Goal: Information Seeking & Learning: Check status

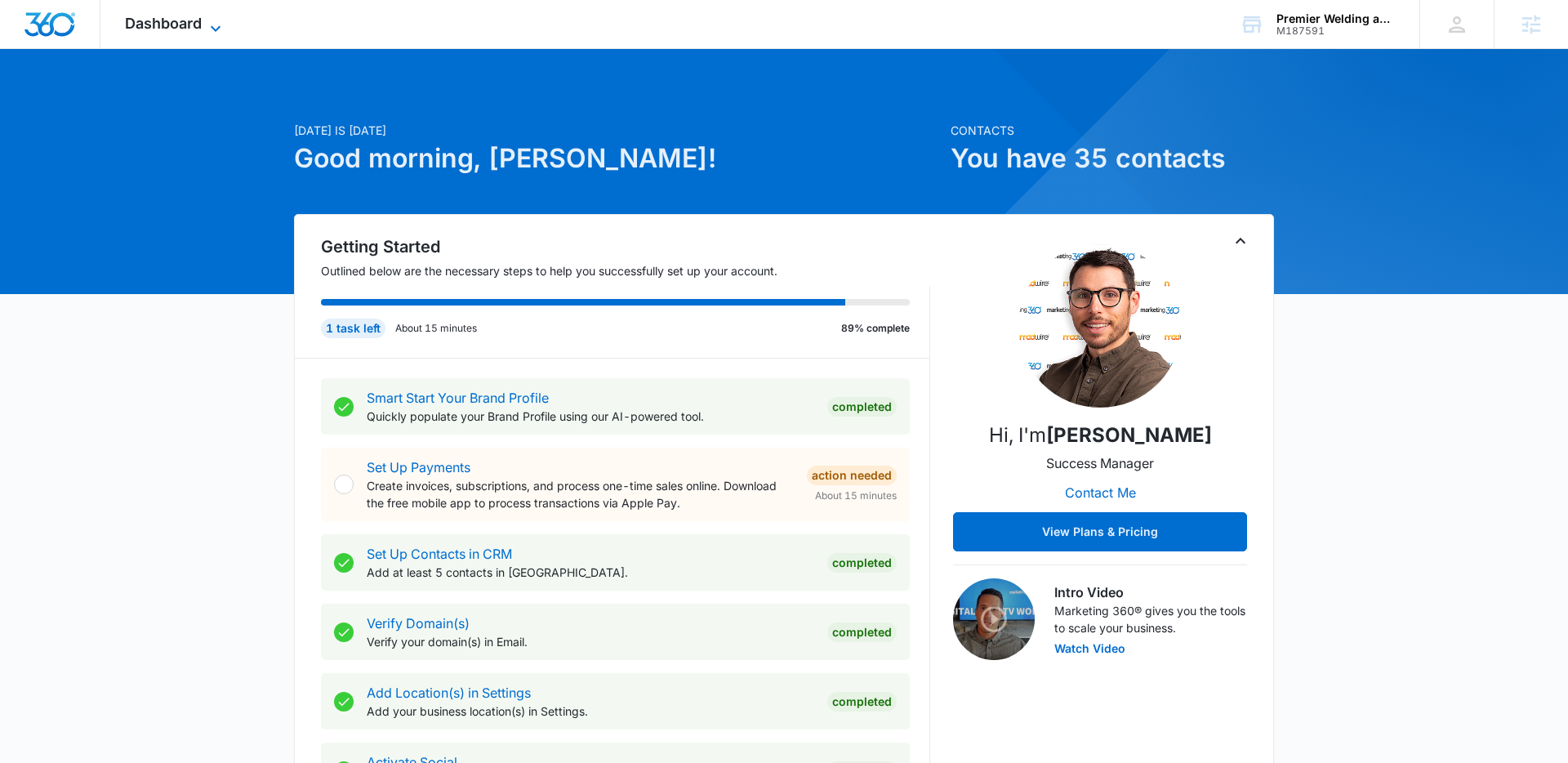
click at [210, 23] on icon at bounding box center [215, 28] width 20 height 20
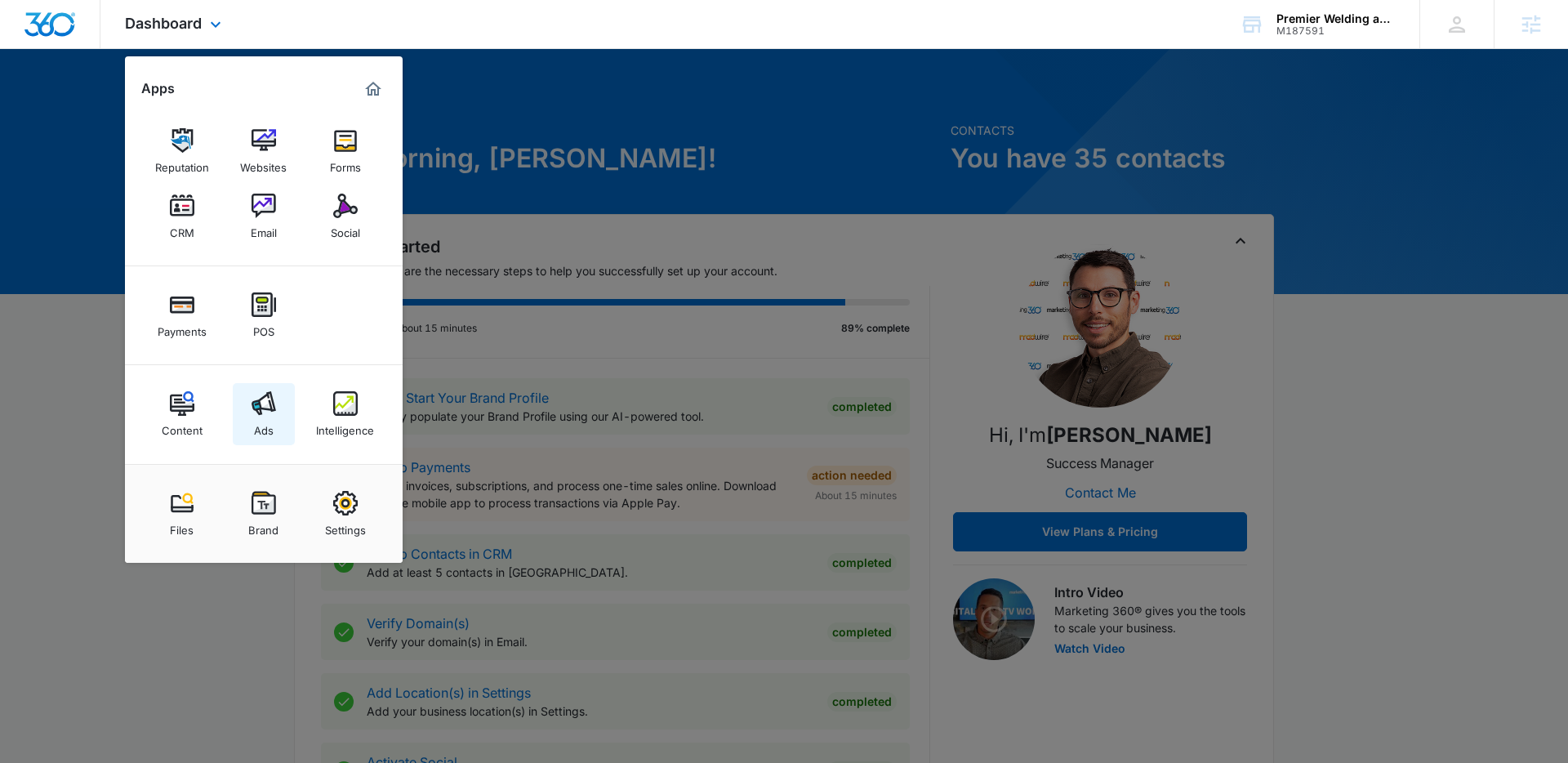
click at [260, 397] on img at bounding box center [263, 403] width 24 height 24
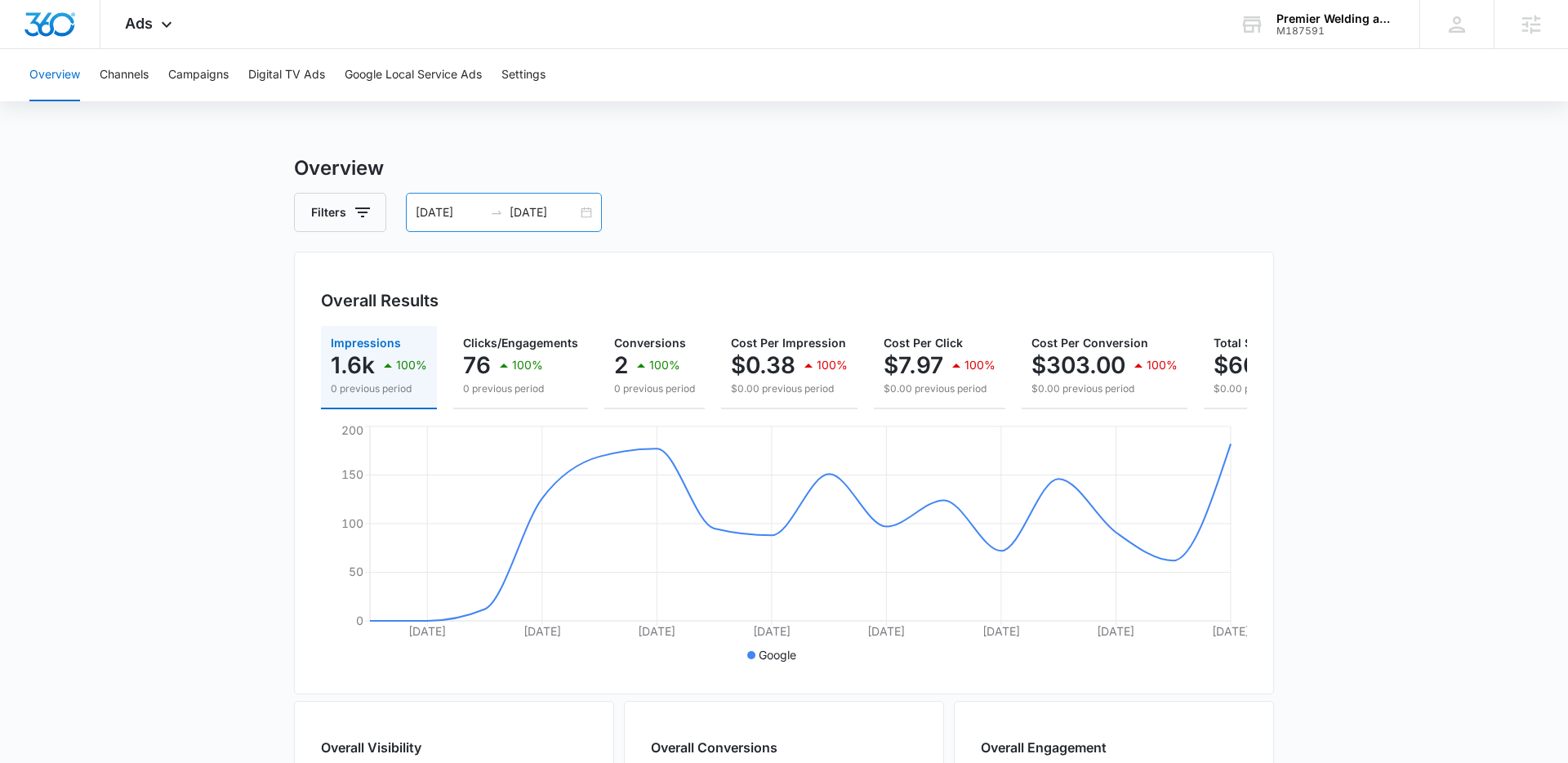
click at [586, 214] on div "07/20/2025 08/04/2025" at bounding box center [504, 212] width 196 height 39
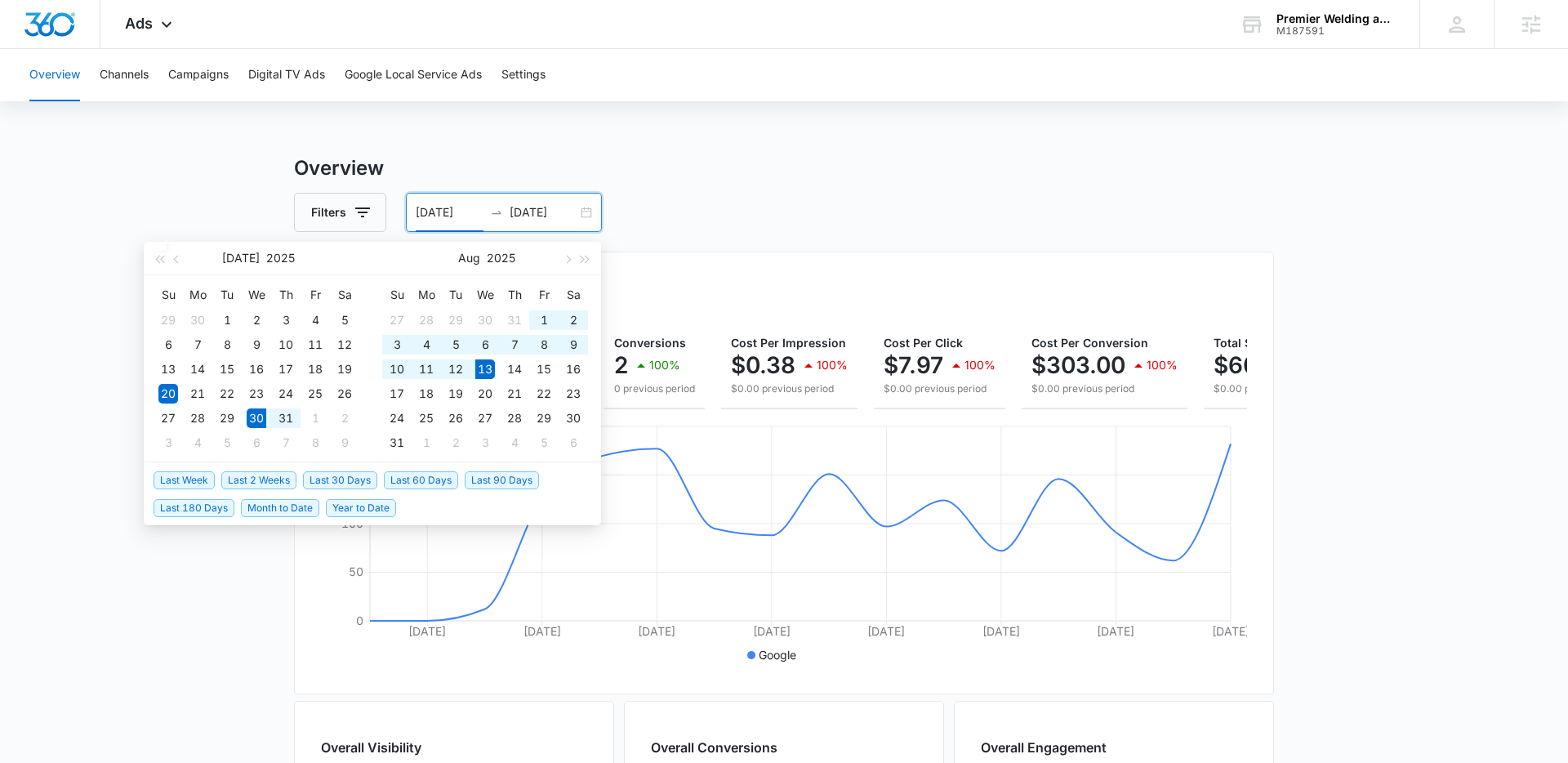
click at [256, 484] on span "Last 2 Weeks" at bounding box center [258, 480] width 75 height 18
type input "07/30/2025"
type input "08/13/2025"
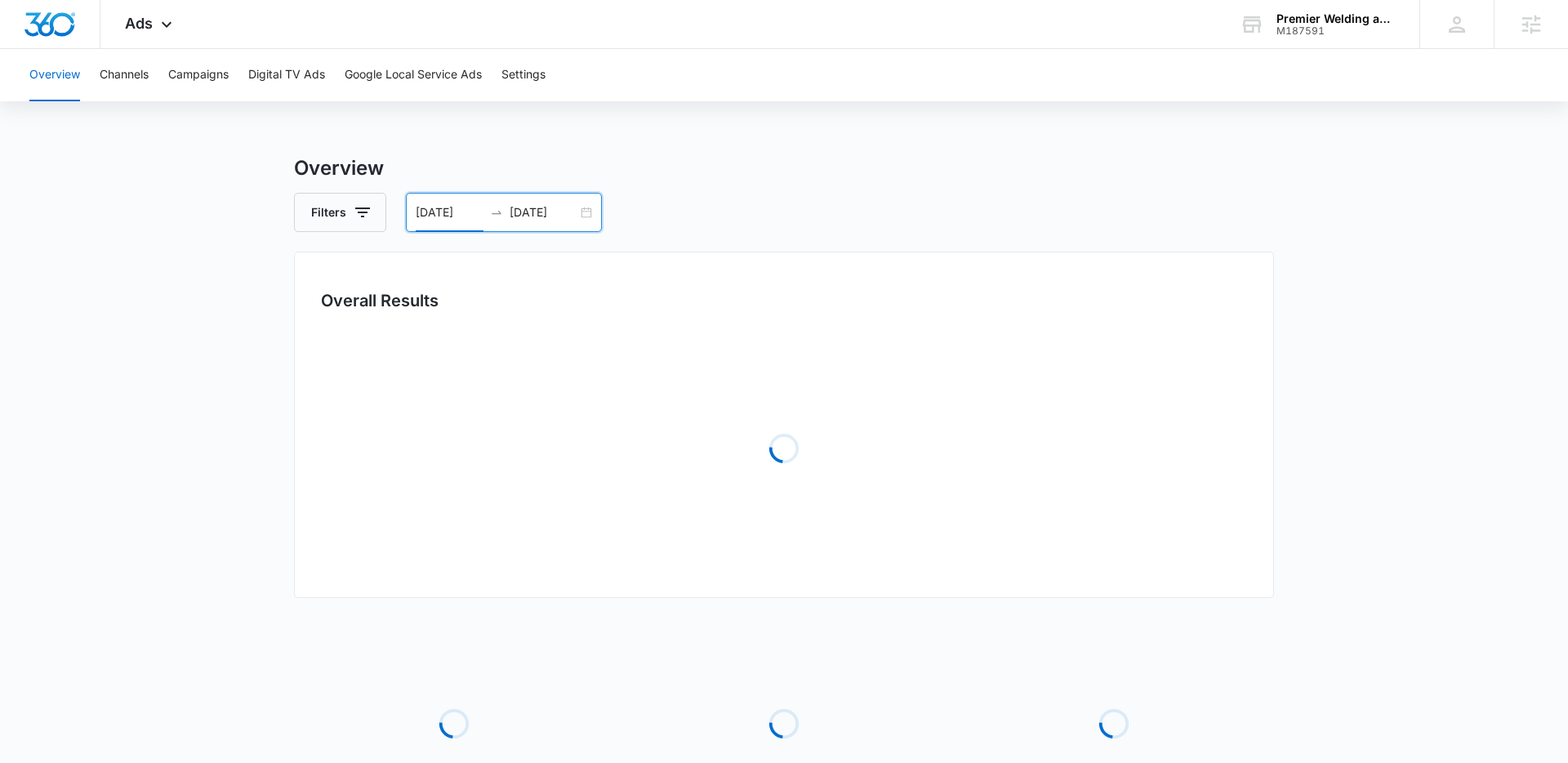
click at [231, 530] on main "Overview Filters 07/30/2025 08/13/2025 Overall Results Loading Loading Loading …" at bounding box center [784, 529] width 1568 height 751
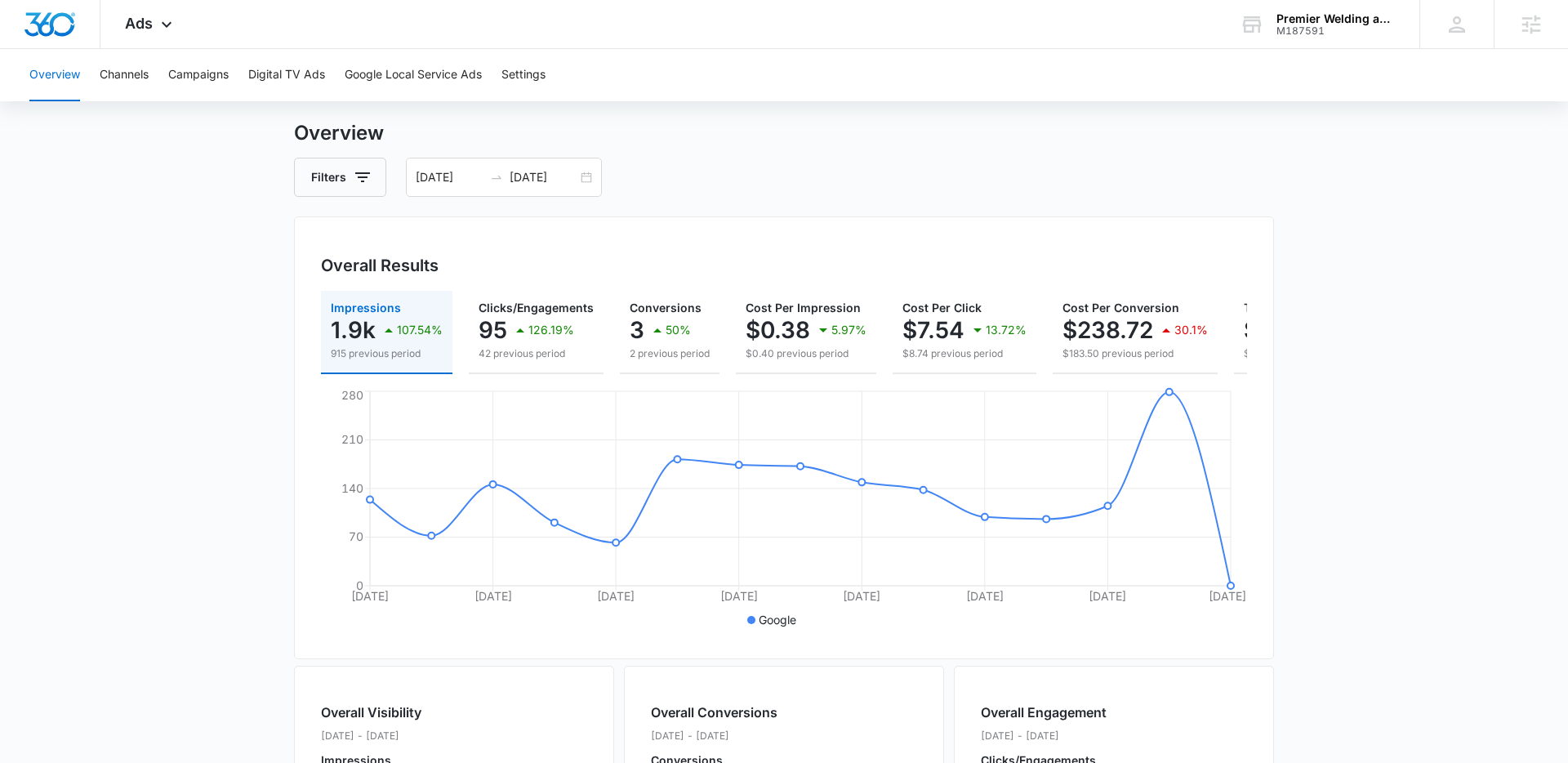
scroll to position [24, 0]
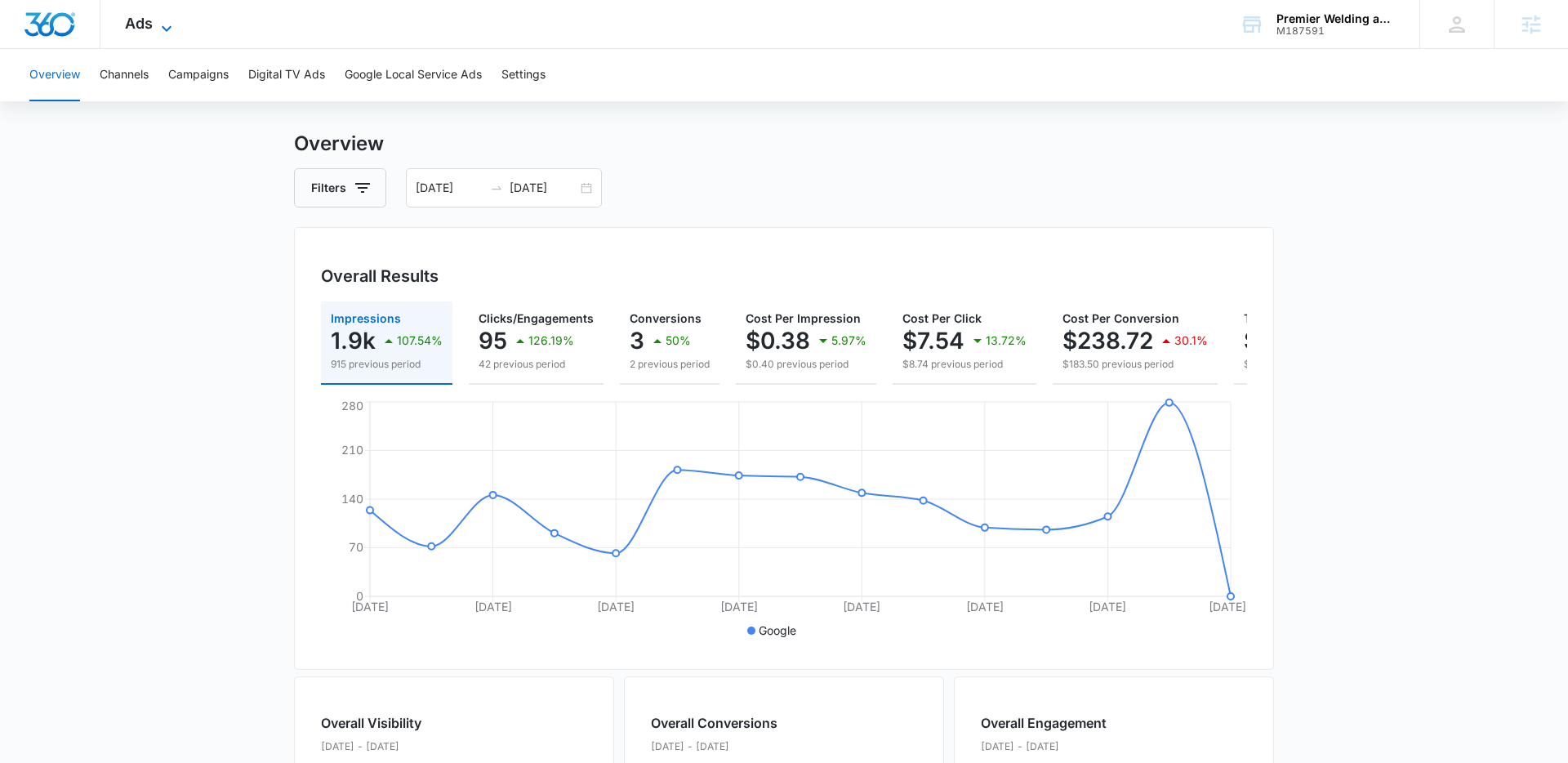
click at [165, 23] on icon at bounding box center [166, 28] width 20 height 20
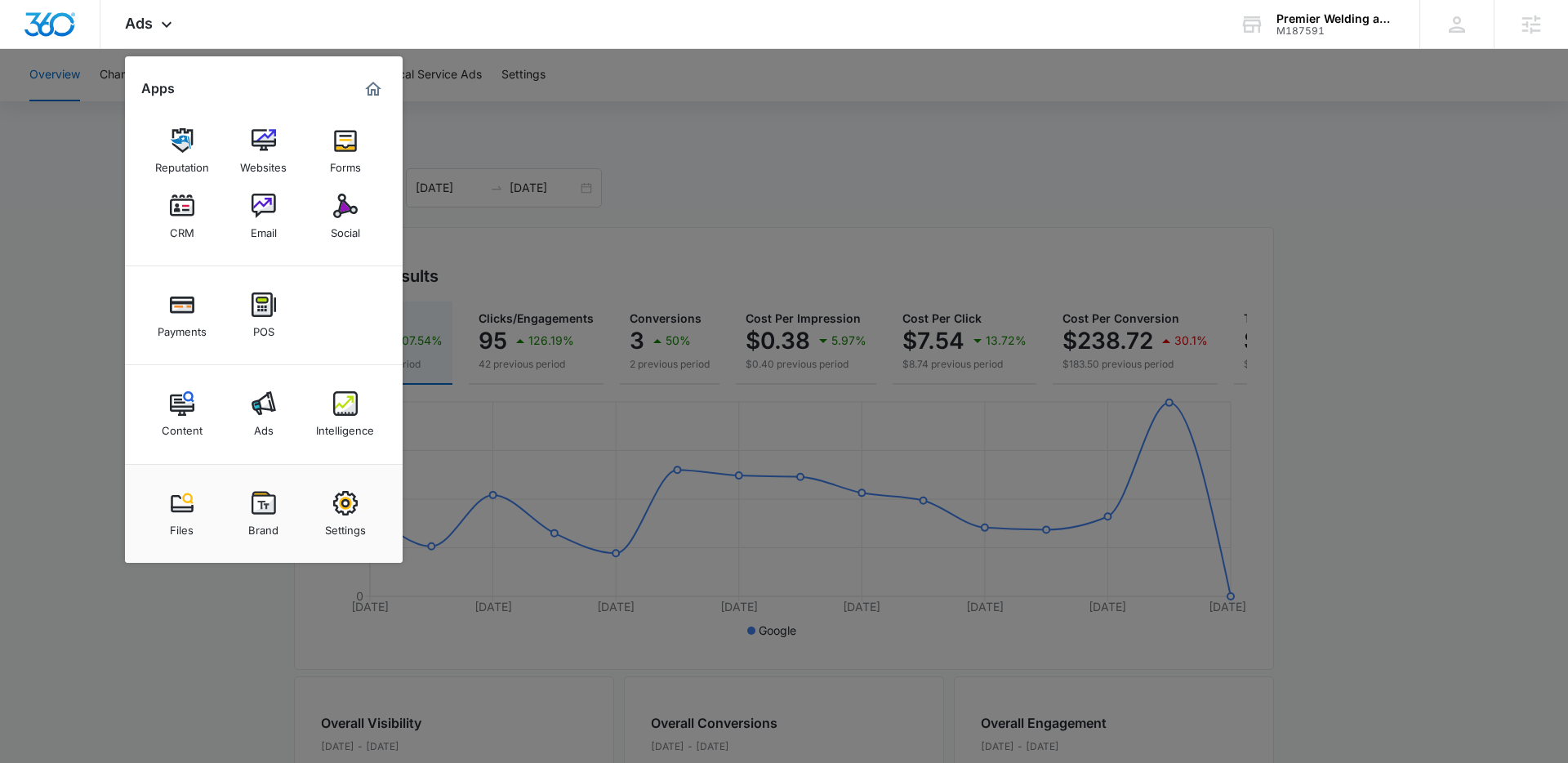
click at [782, 134] on div at bounding box center [784, 382] width 1568 height 763
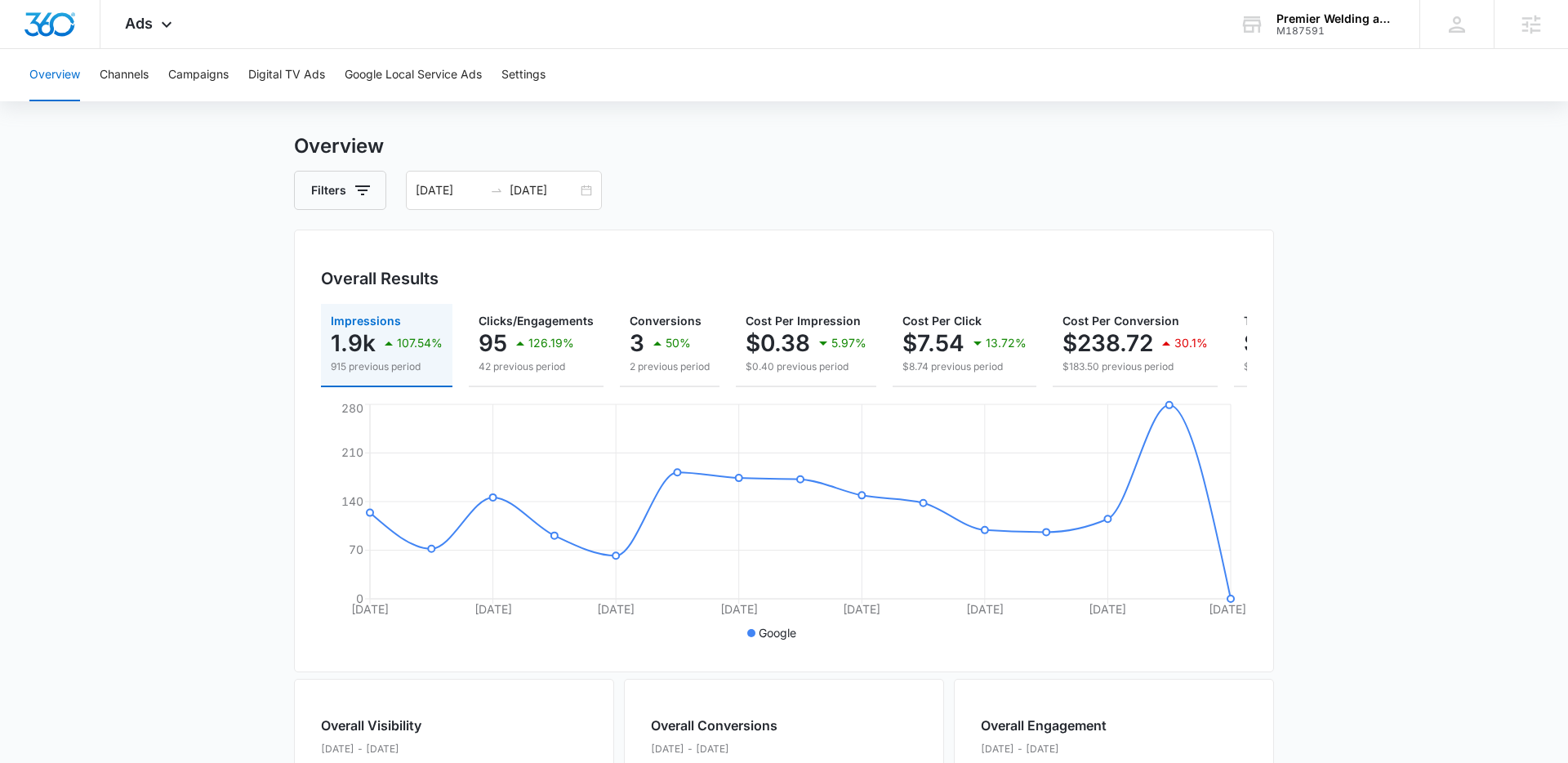
scroll to position [0, 0]
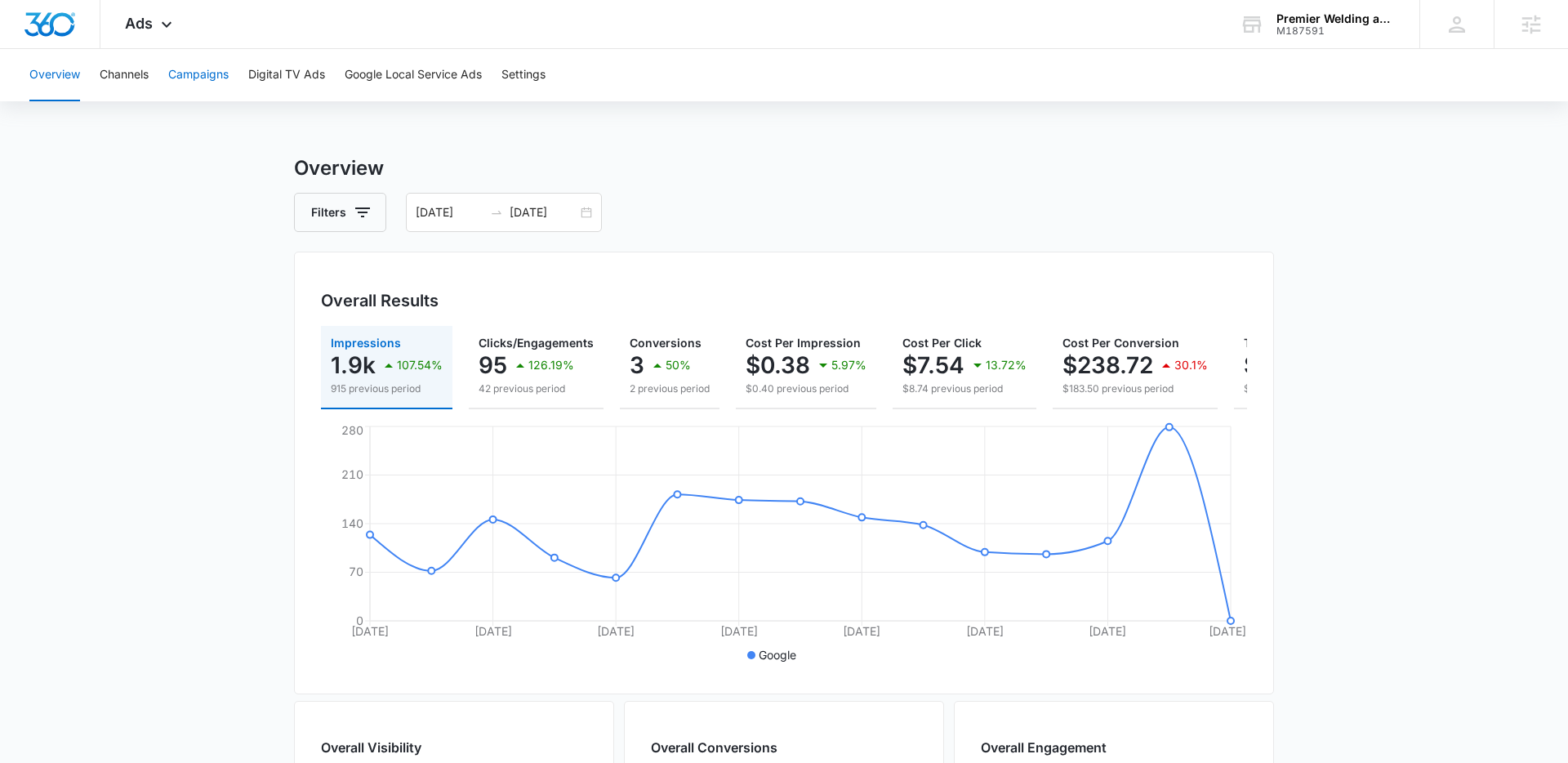
click at [189, 76] on button "Campaigns" at bounding box center [199, 74] width 61 height 52
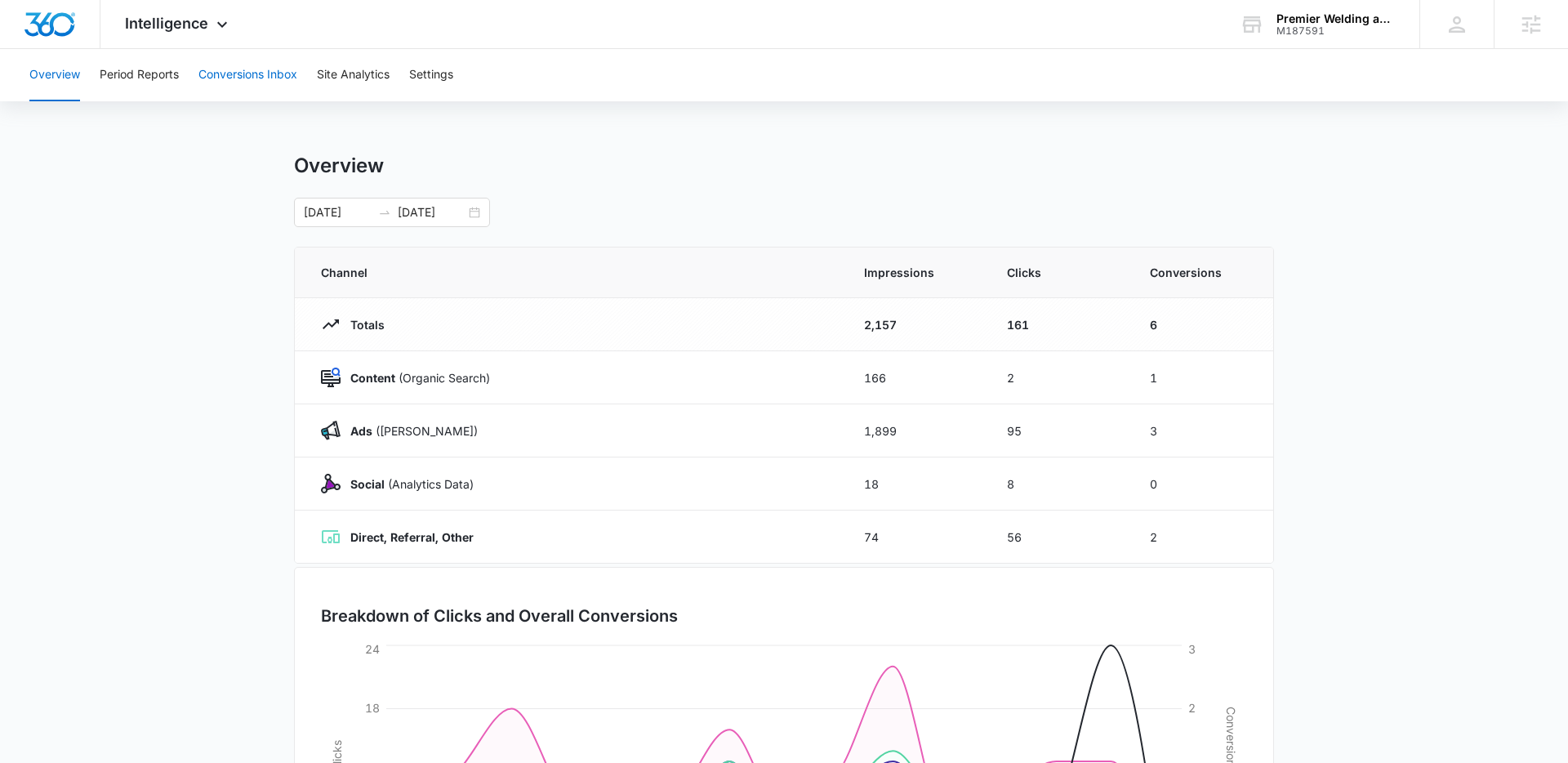
click at [247, 67] on button "Conversions Inbox" at bounding box center [247, 74] width 99 height 52
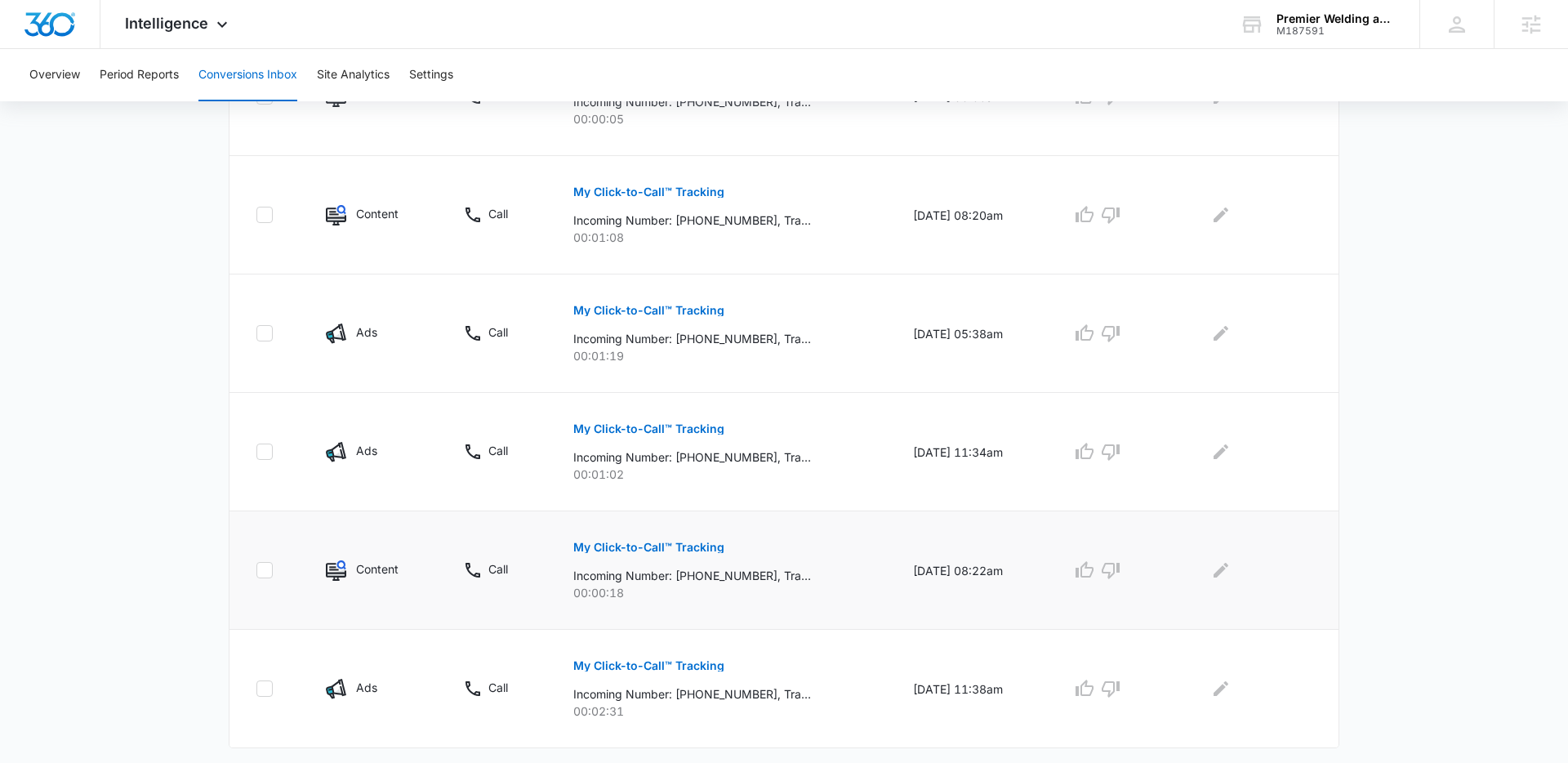
scroll to position [929, 0]
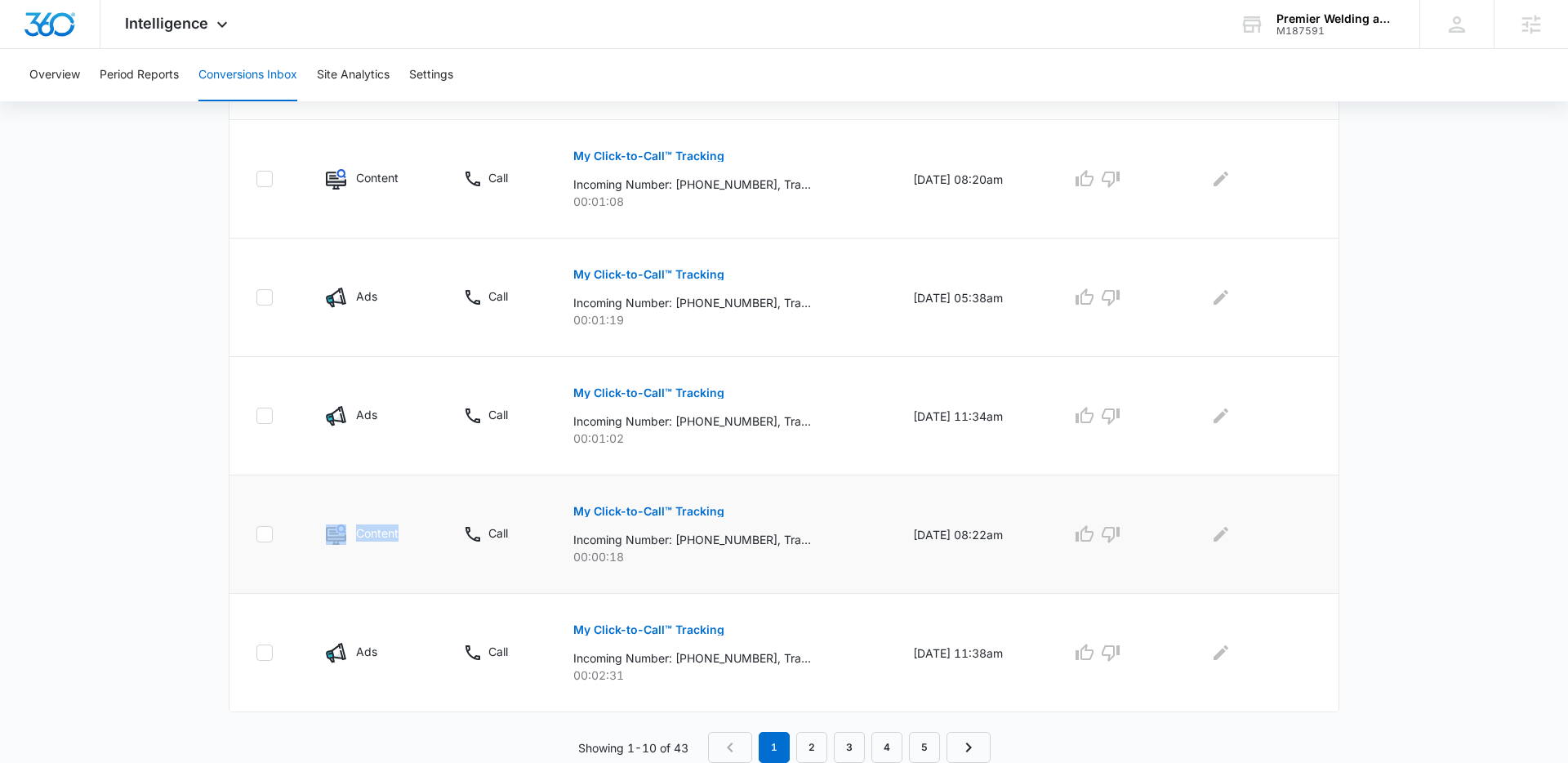
drag, startPoint x: 396, startPoint y: 538, endPoint x: 335, endPoint y: 528, distance: 61.8
click at [335, 528] on div "Content" at bounding box center [375, 534] width 98 height 21
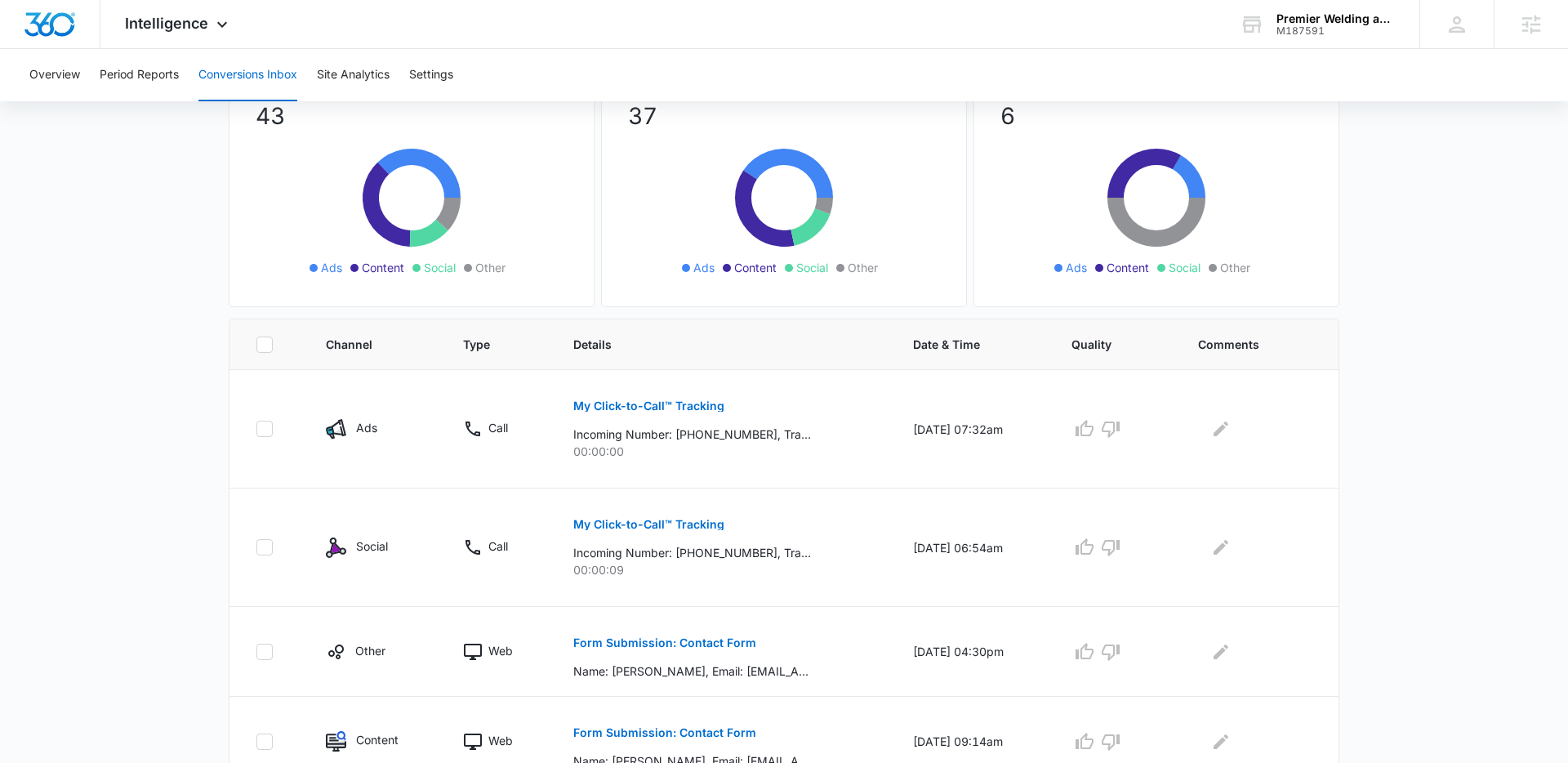
scroll to position [0, 0]
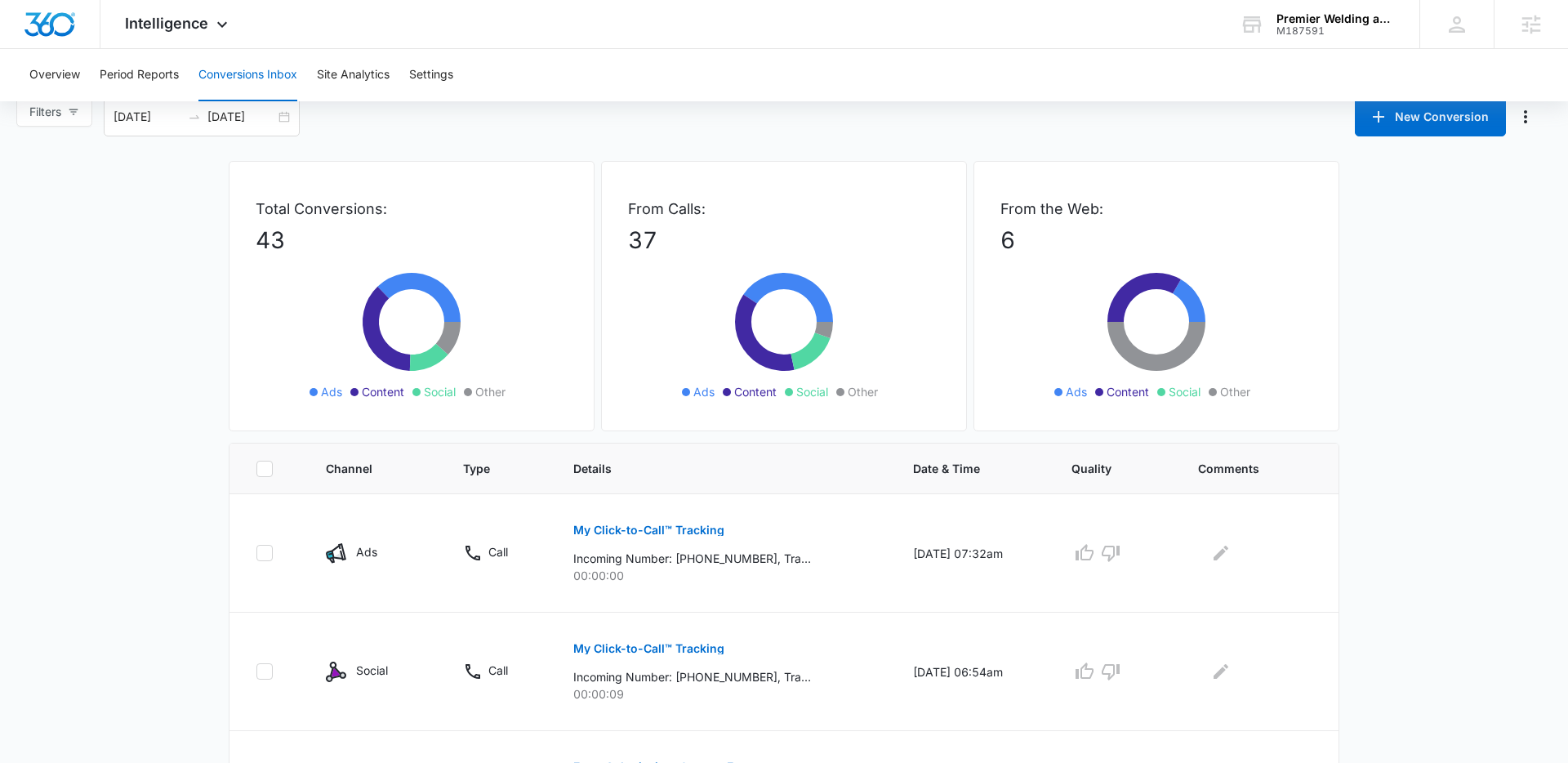
scroll to position [18, 0]
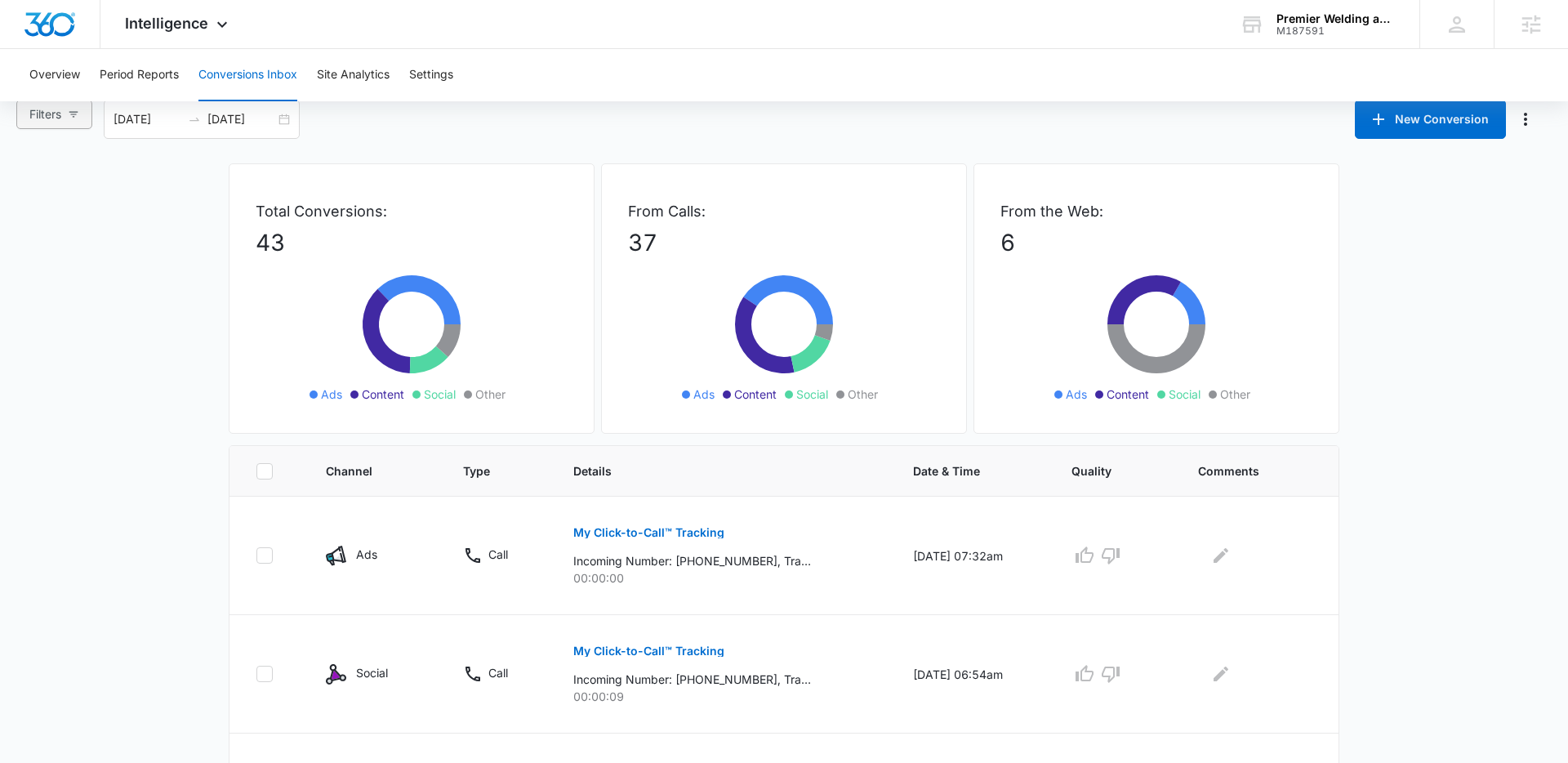
click at [78, 121] on button "Filters" at bounding box center [55, 114] width 76 height 29
click at [62, 201] on span "Ads" at bounding box center [55, 202] width 34 height 14
click at [38, 201] on input "Ads" at bounding box center [31, 202] width 13 height 13
radio input "true"
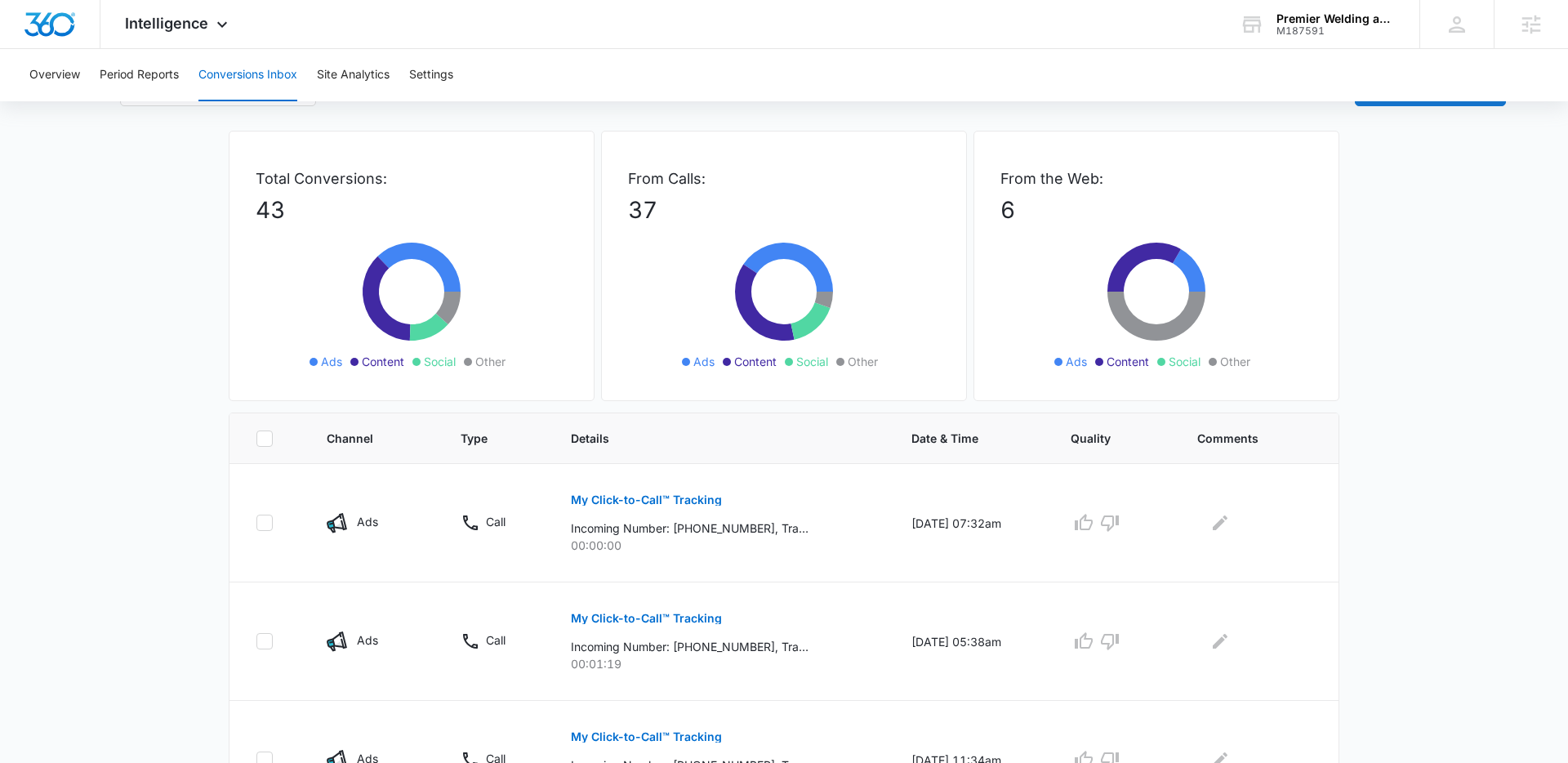
scroll to position [131, 0]
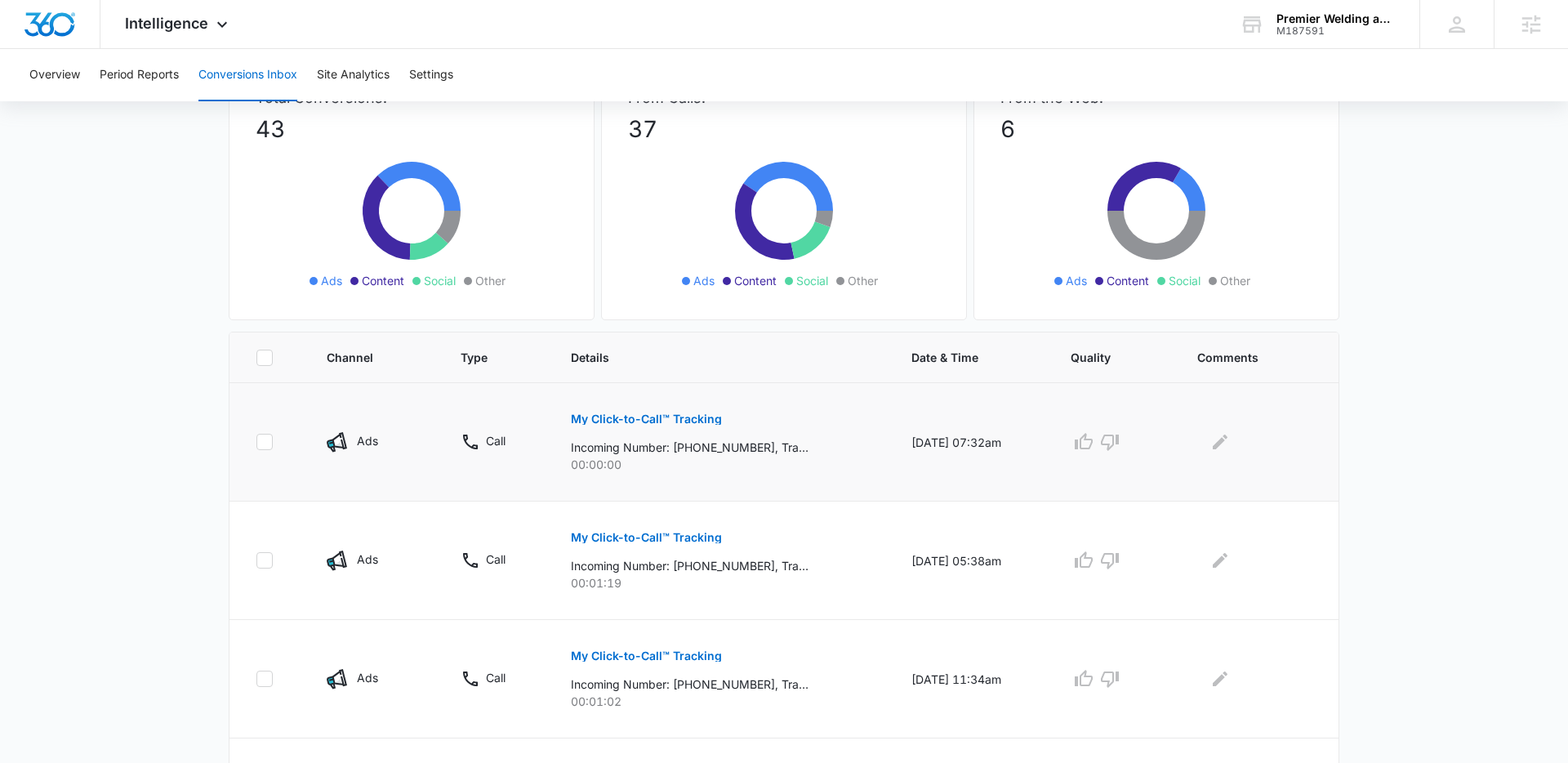
click at [265, 443] on icon at bounding box center [264, 441] width 15 height 15
click at [256, 443] on input "checkbox" at bounding box center [255, 442] width 1 height 1
click at [265, 444] on icon at bounding box center [264, 441] width 15 height 15
click at [256, 443] on input "checkbox" at bounding box center [255, 442] width 1 height 1
drag, startPoint x: 1118, startPoint y: 443, endPoint x: 1099, endPoint y: 446, distance: 19.2
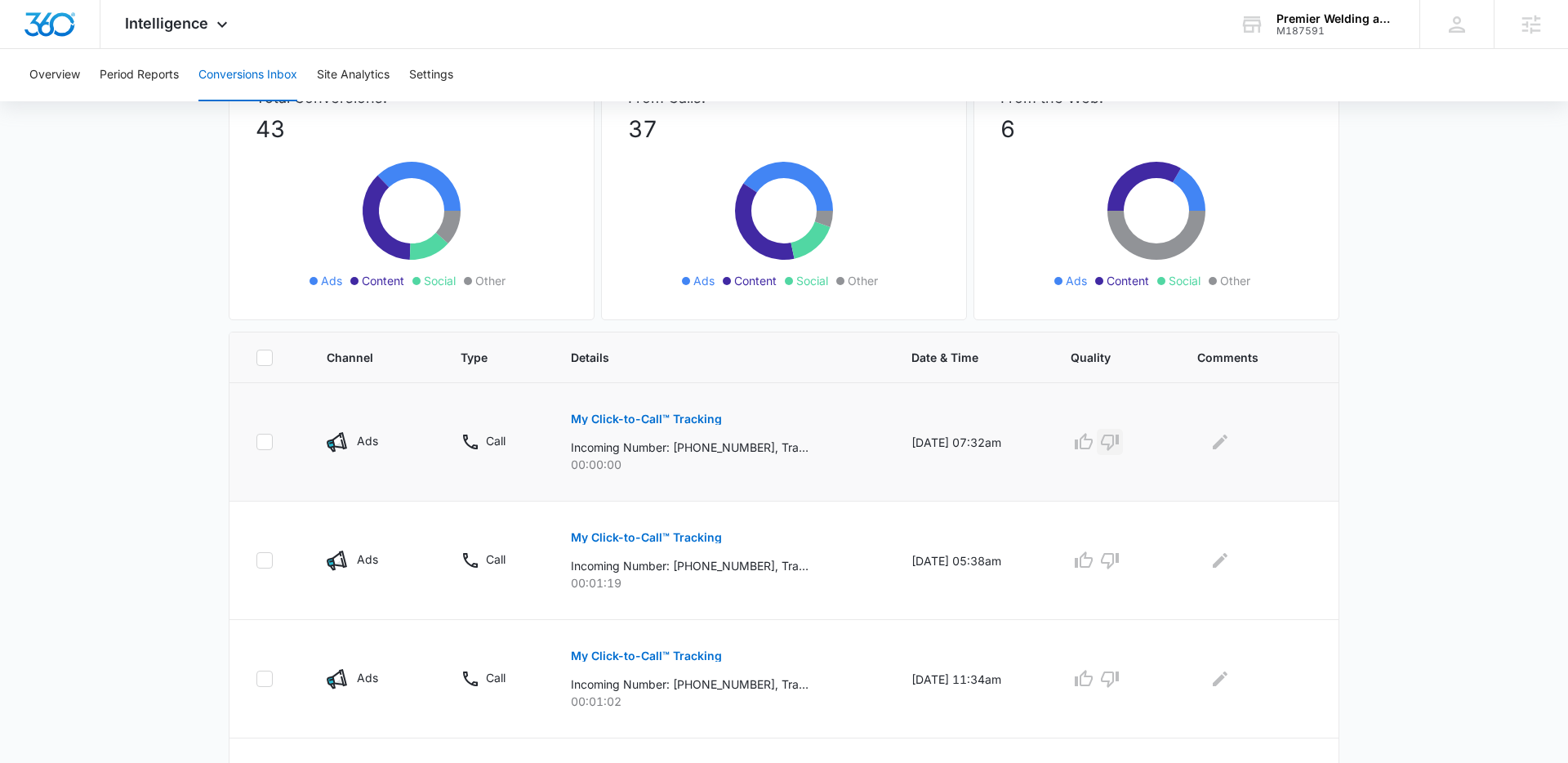
click at [1118, 443] on icon "button" at bounding box center [1110, 442] width 20 height 20
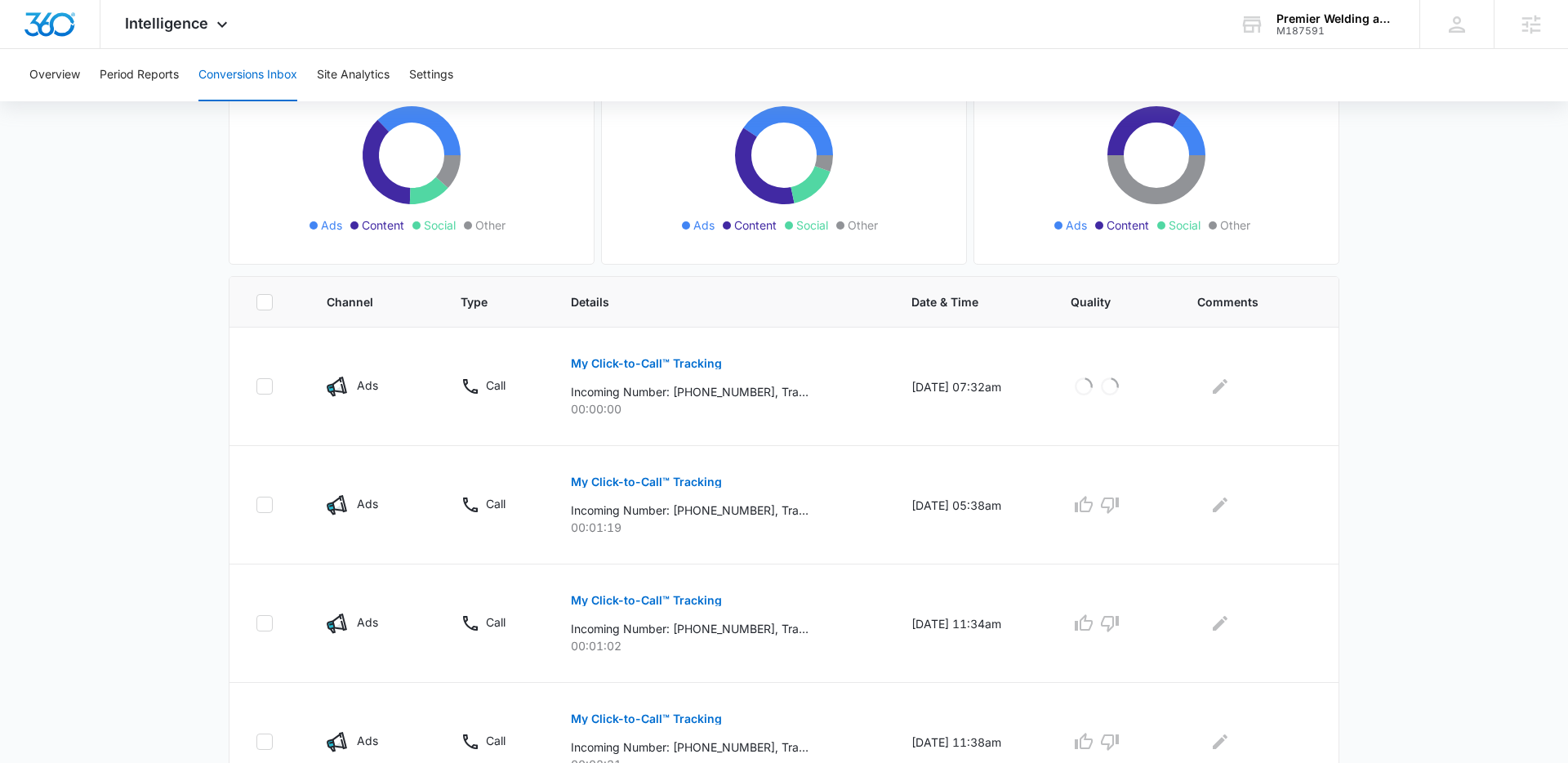
scroll to position [199, 0]
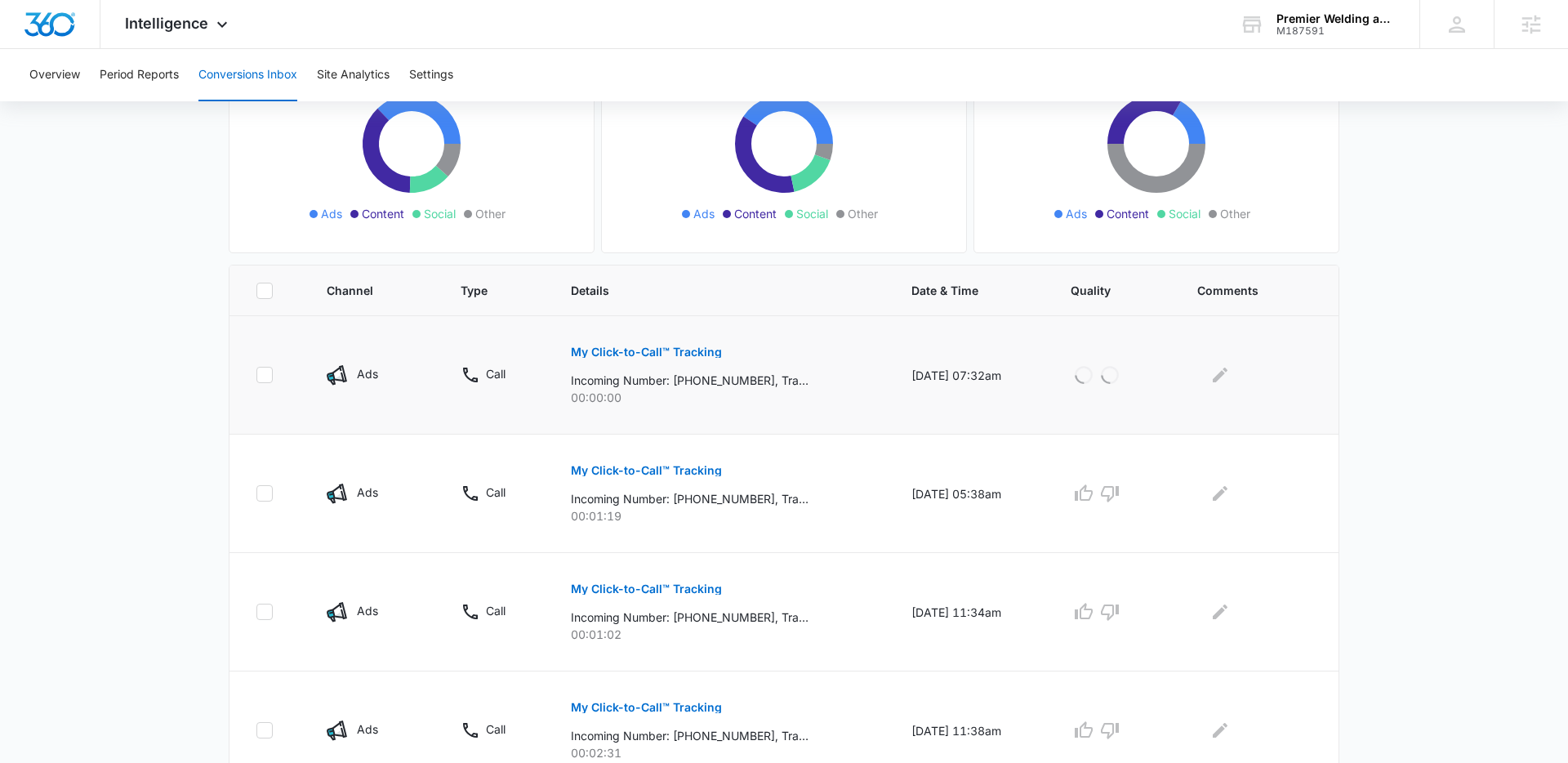
click at [262, 376] on icon at bounding box center [265, 375] width 10 height 8
click at [256, 376] on input "checkbox" at bounding box center [255, 375] width 1 height 1
checkbox input "false"
click at [131, 364] on main "Filters (1) Filter Channel : All Channels Ads Content Social Other Filter Type …" at bounding box center [784, 735] width 1568 height 1633
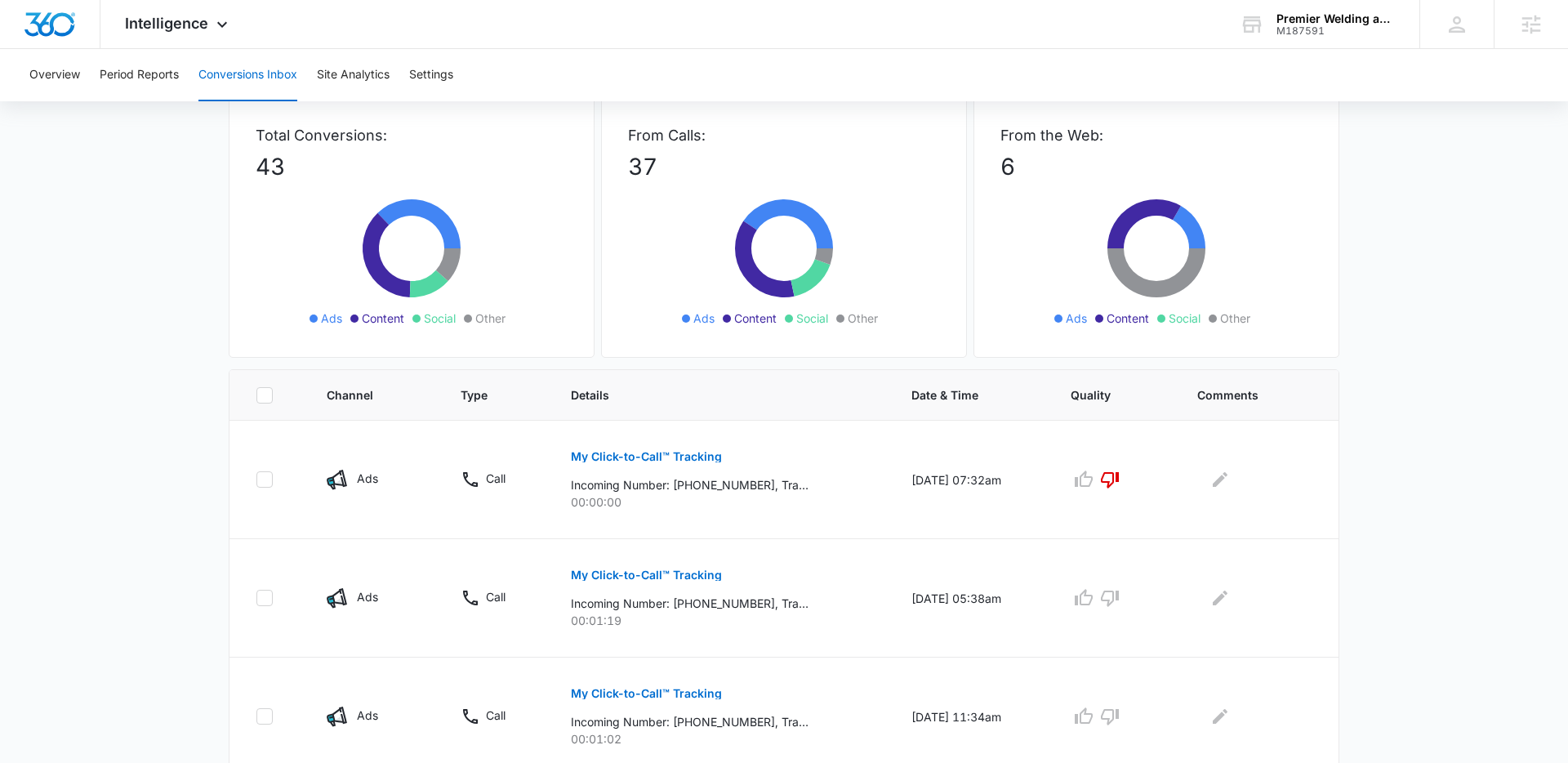
scroll to position [88, 0]
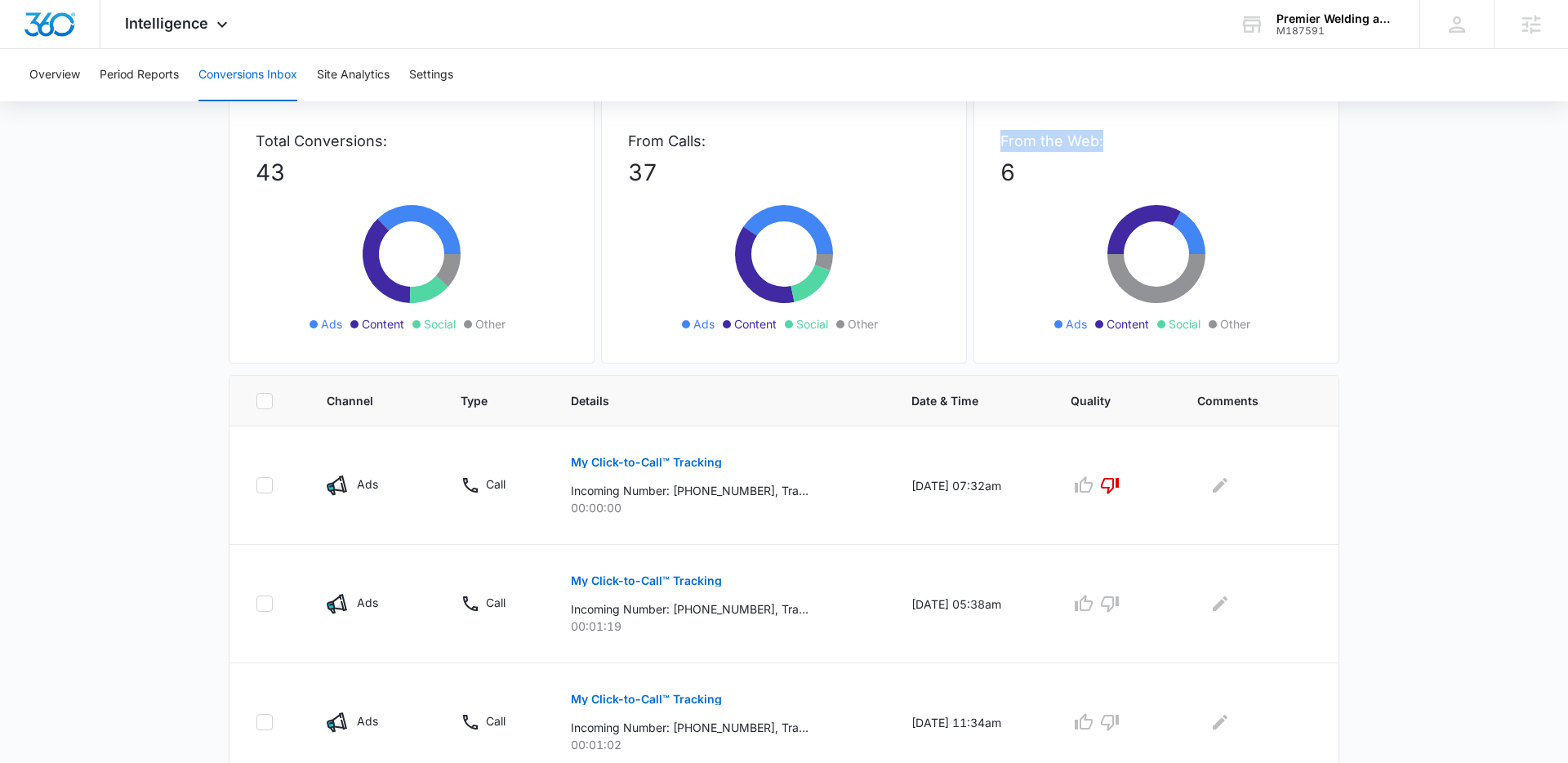
drag, startPoint x: 1047, startPoint y: 141, endPoint x: 1120, endPoint y: 151, distance: 73.7
click at [1109, 138] on p "From the Web:" at bounding box center [1156, 141] width 312 height 22
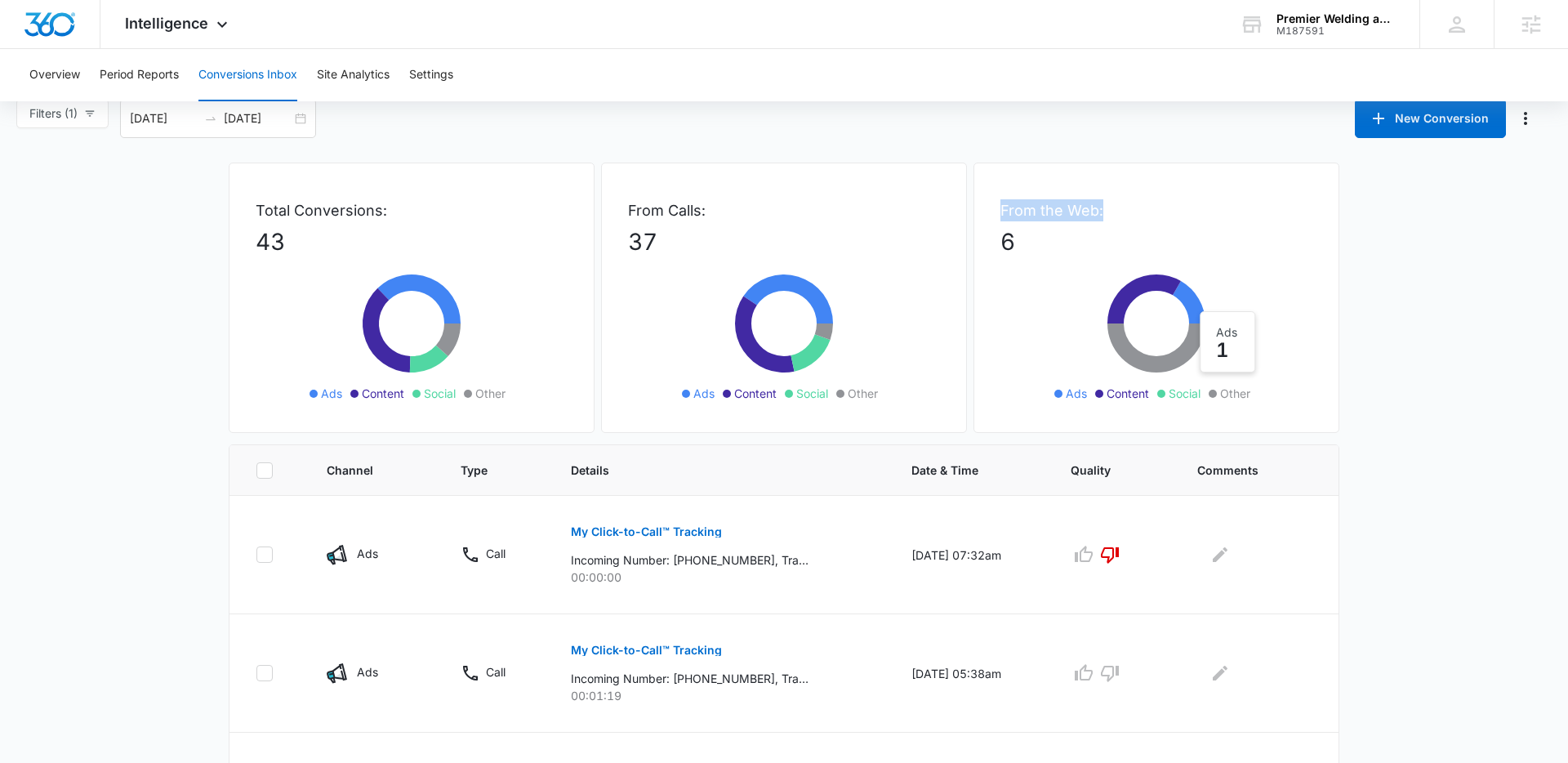
scroll to position [0, 0]
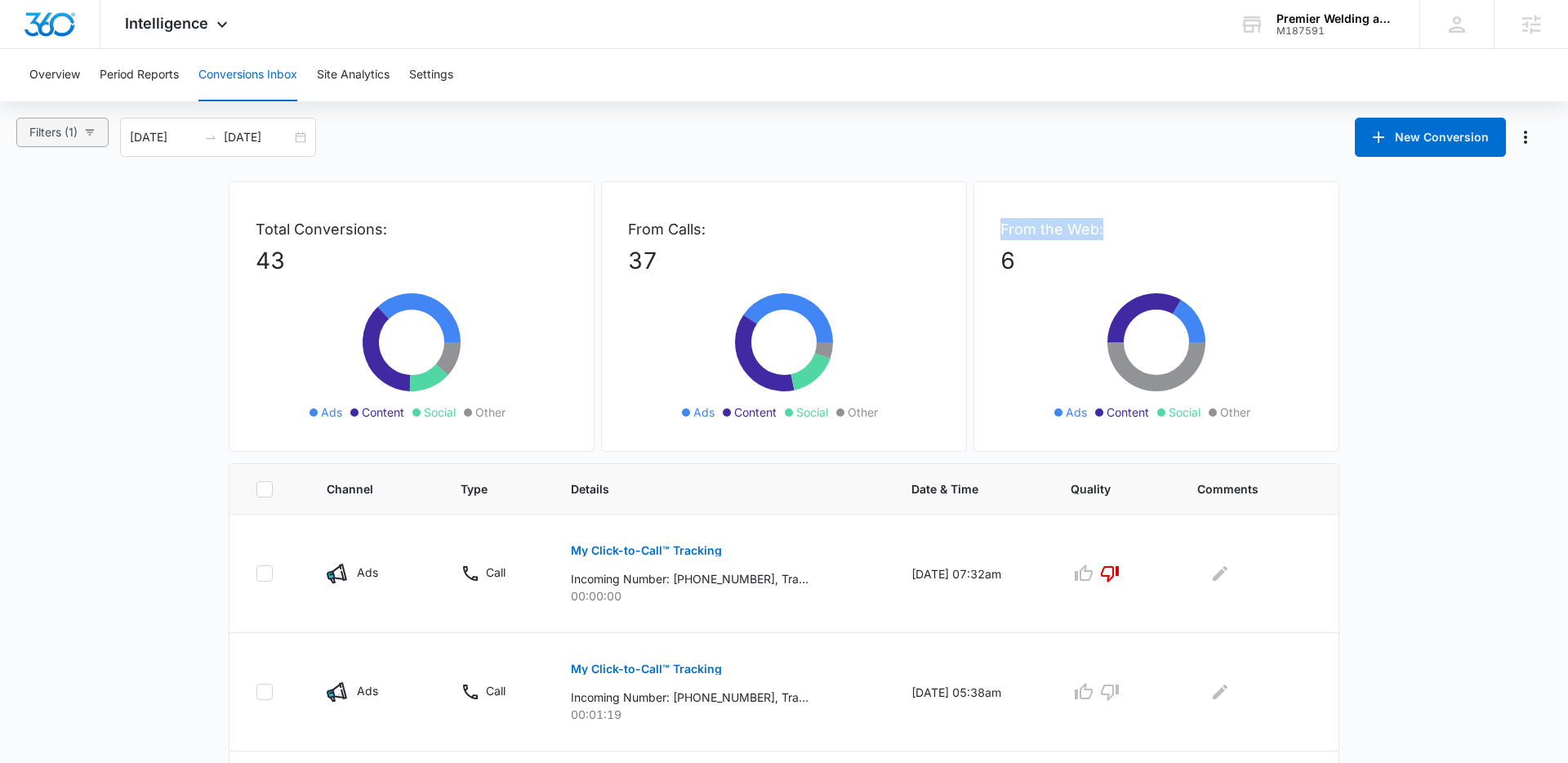
click at [85, 135] on icon "button" at bounding box center [90, 132] width 12 height 12
click at [34, 380] on input "Web Only" at bounding box center [31, 378] width 13 height 13
radio input "true"
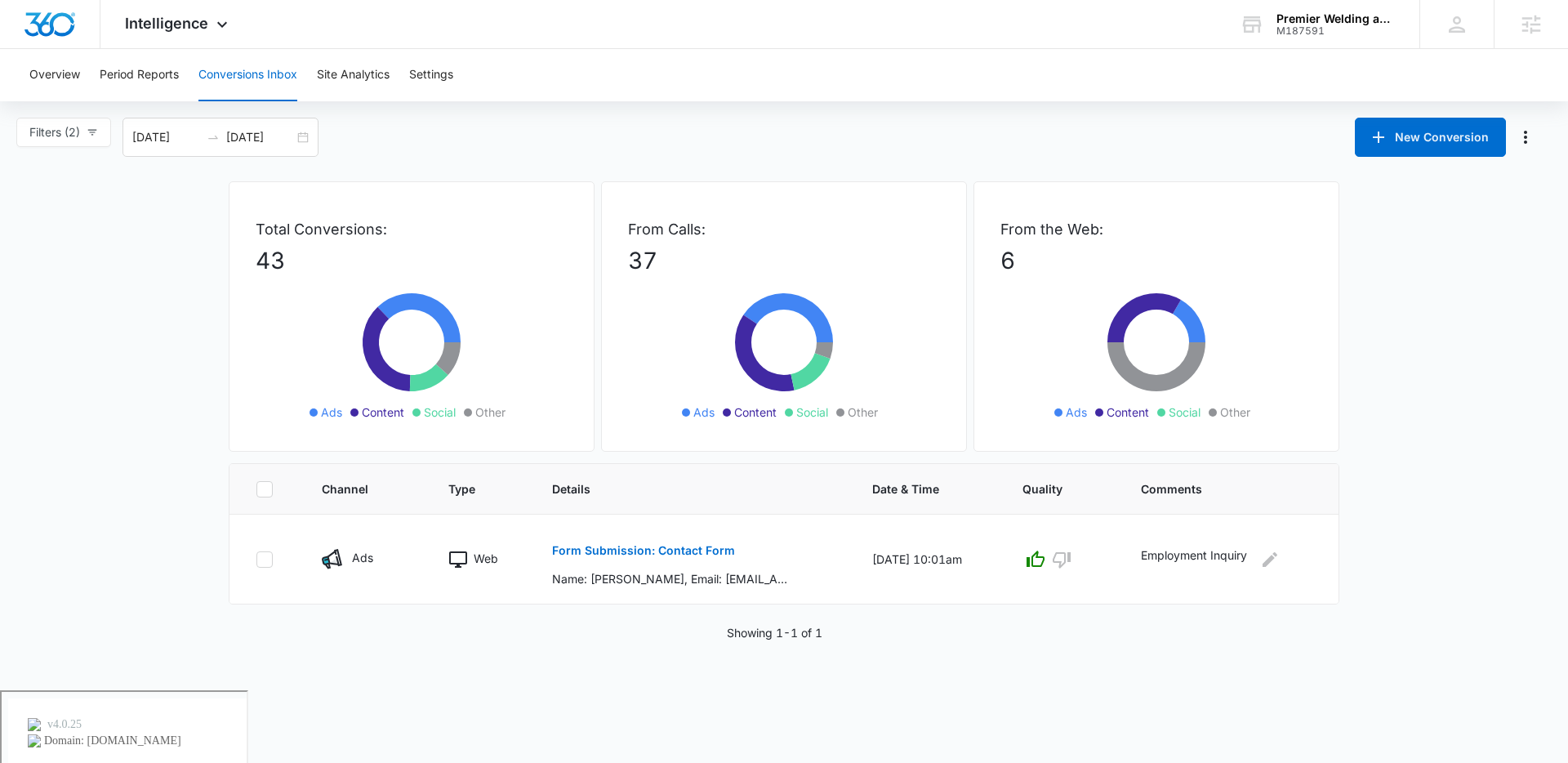
click at [95, 600] on main "Filters (2) Filter Channel : All Channels Ads Content Social Other Filter Type …" at bounding box center [784, 379] width 1568 height 523
drag, startPoint x: 1236, startPoint y: 558, endPoint x: 1165, endPoint y: 558, distance: 71.0
click at [1165, 558] on p "Employment Inquiry" at bounding box center [1194, 560] width 107 height 26
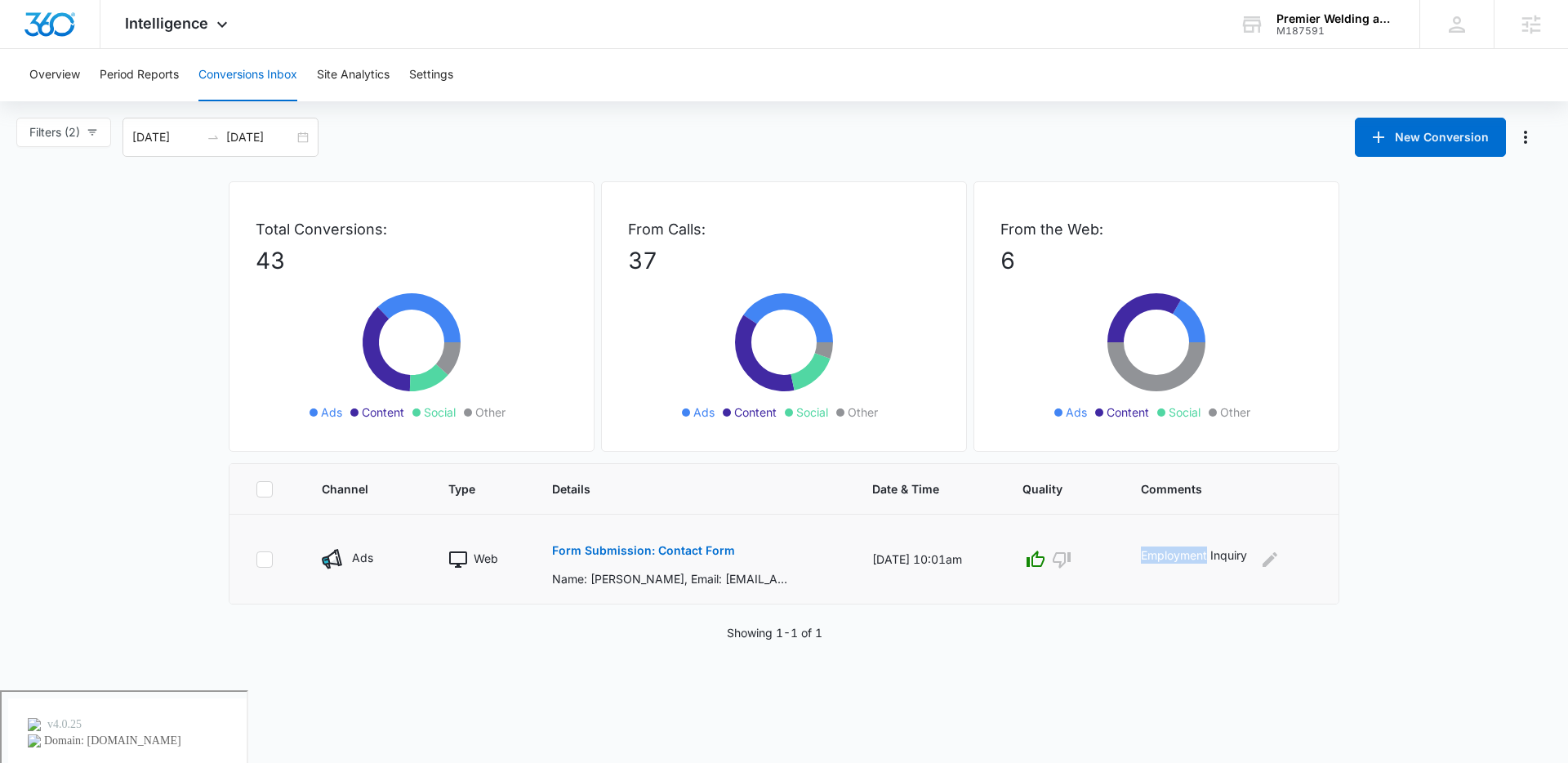
click at [1175, 557] on p "Employment Inquiry" at bounding box center [1194, 560] width 107 height 26
click at [193, 539] on main "Filters (2) Filter Channel : All Channels Ads Content Social Other Filter Type …" at bounding box center [784, 379] width 1568 height 523
click at [93, 136] on icon "button" at bounding box center [93, 132] width 12 height 12
click at [37, 380] on input "Web Only" at bounding box center [31, 378] width 13 height 13
click at [33, 377] on input "Web Only" at bounding box center [31, 378] width 13 height 13
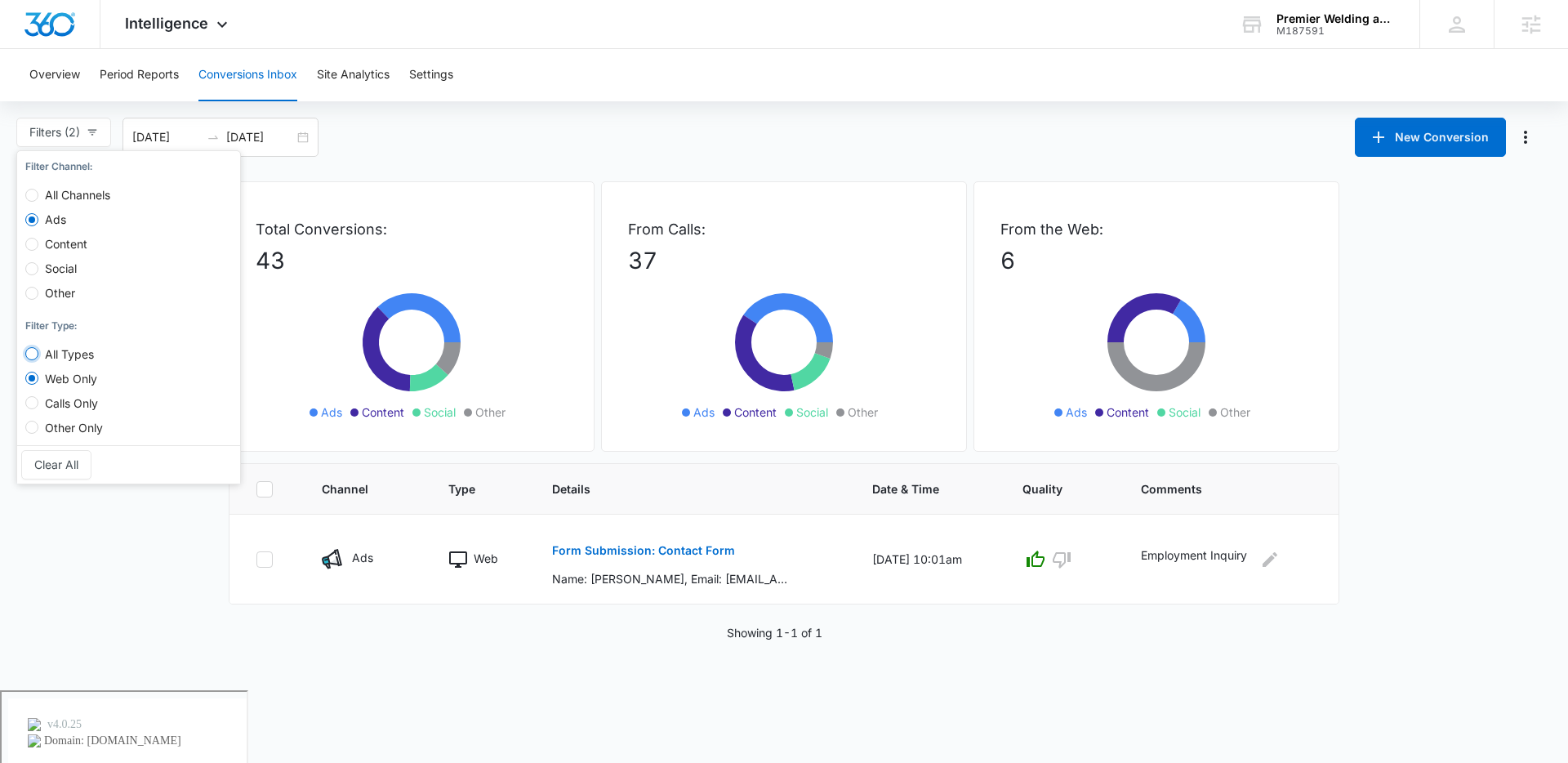
click at [35, 355] on input "All Types" at bounding box center [31, 353] width 13 height 13
radio input "true"
radio input "false"
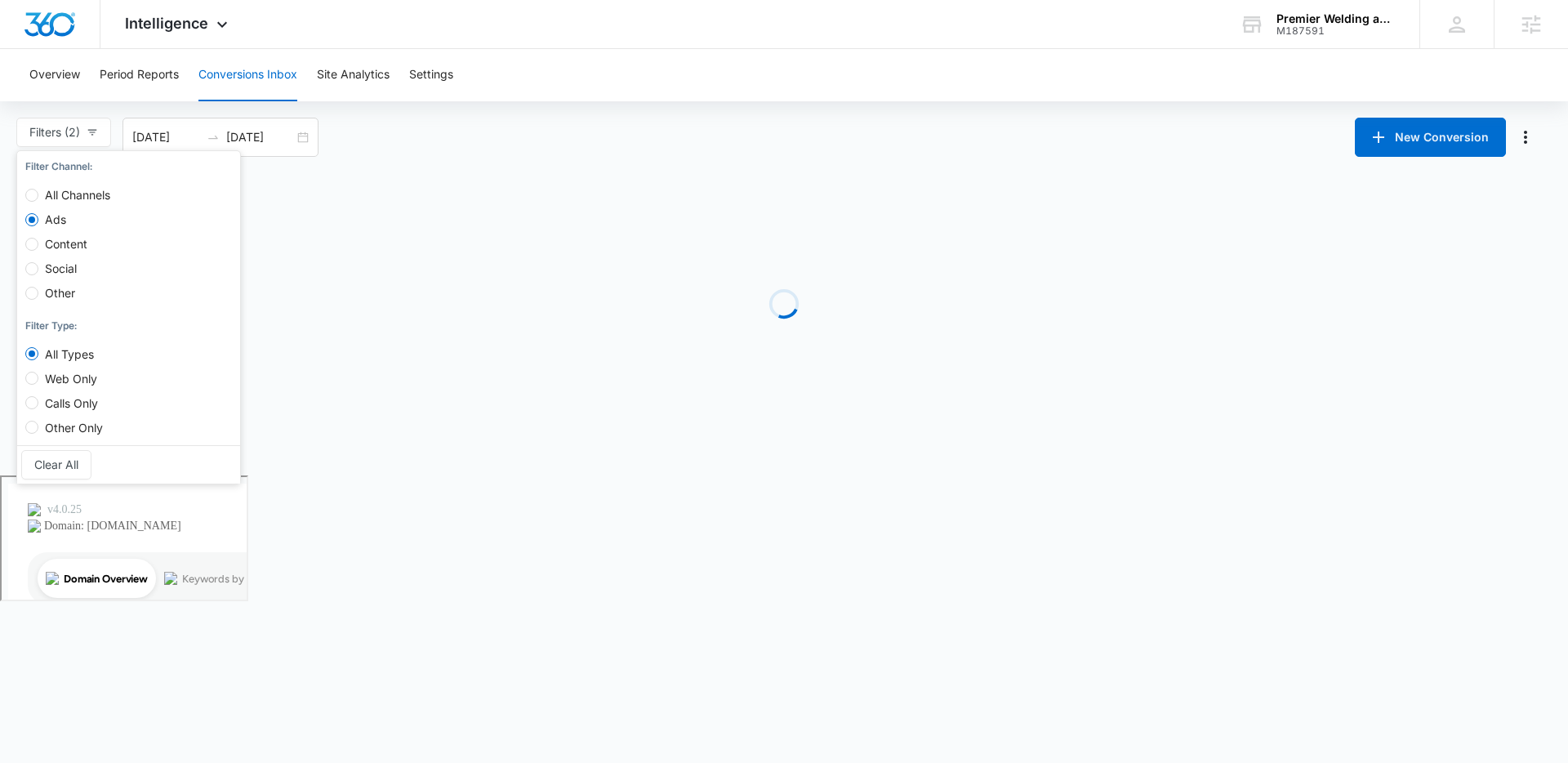
click at [152, 532] on body "Intelligence Apps Reputation Websites Forms CRM Email Social Payments POS Conte…" at bounding box center [784, 382] width 1568 height 763
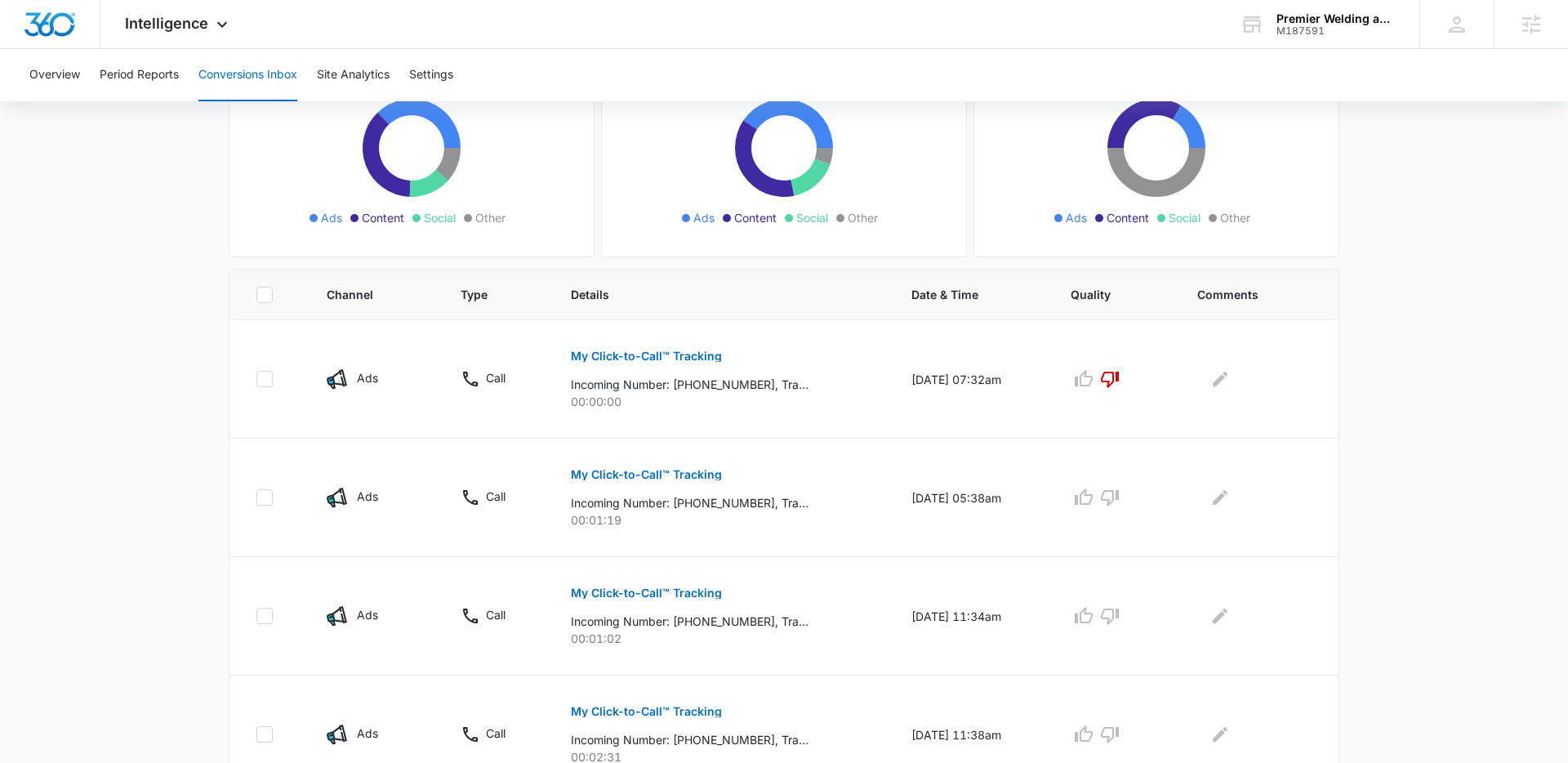
scroll to position [225, 0]
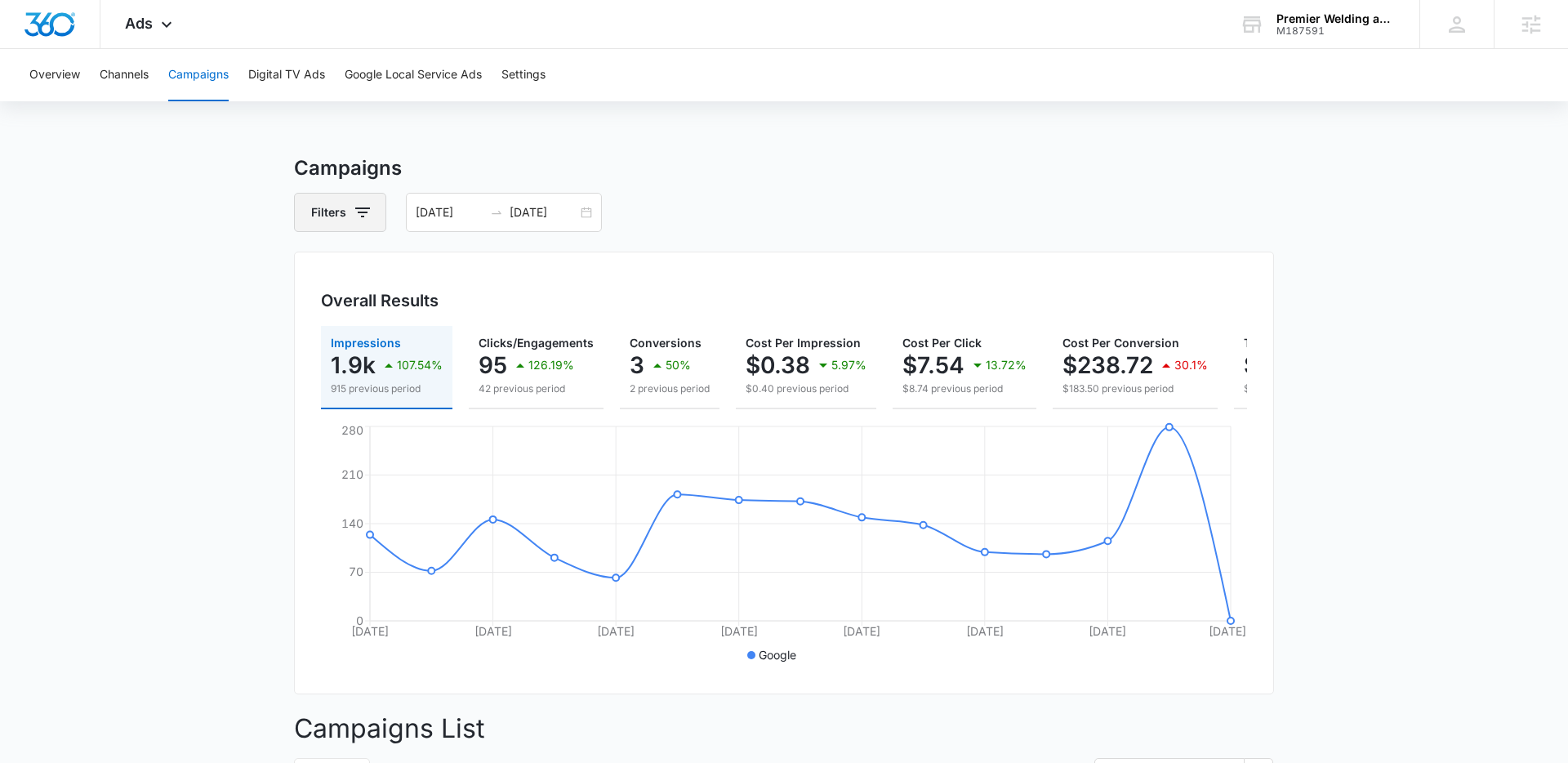
click at [356, 210] on icon "button" at bounding box center [363, 212] width 20 height 20
drag, startPoint x: 207, startPoint y: 374, endPoint x: 183, endPoint y: 381, distance: 25.0
click at [206, 374] on main "Campaigns Filters Channel Type Clear All 07/30/2025 08/13/2025 Overall Results …" at bounding box center [784, 659] width 1568 height 1011
click at [582, 214] on div "07/30/2025 08/13/2025" at bounding box center [504, 212] width 196 height 39
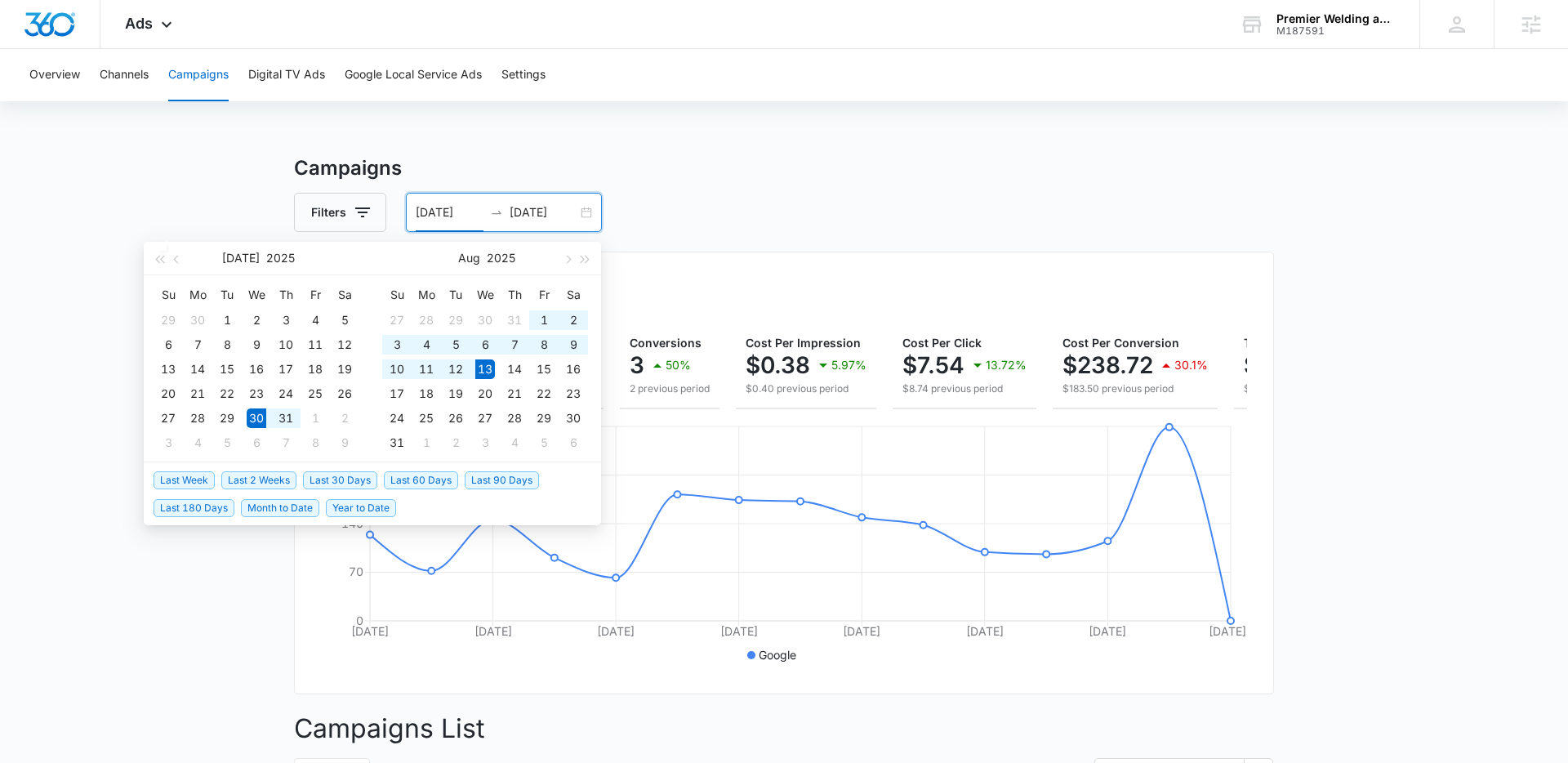
click at [162, 206] on main "Campaigns Filters 07/30/2025 08/13/2025 Overall Results Impressions 1.9k 107.54…" at bounding box center [784, 659] width 1568 height 1011
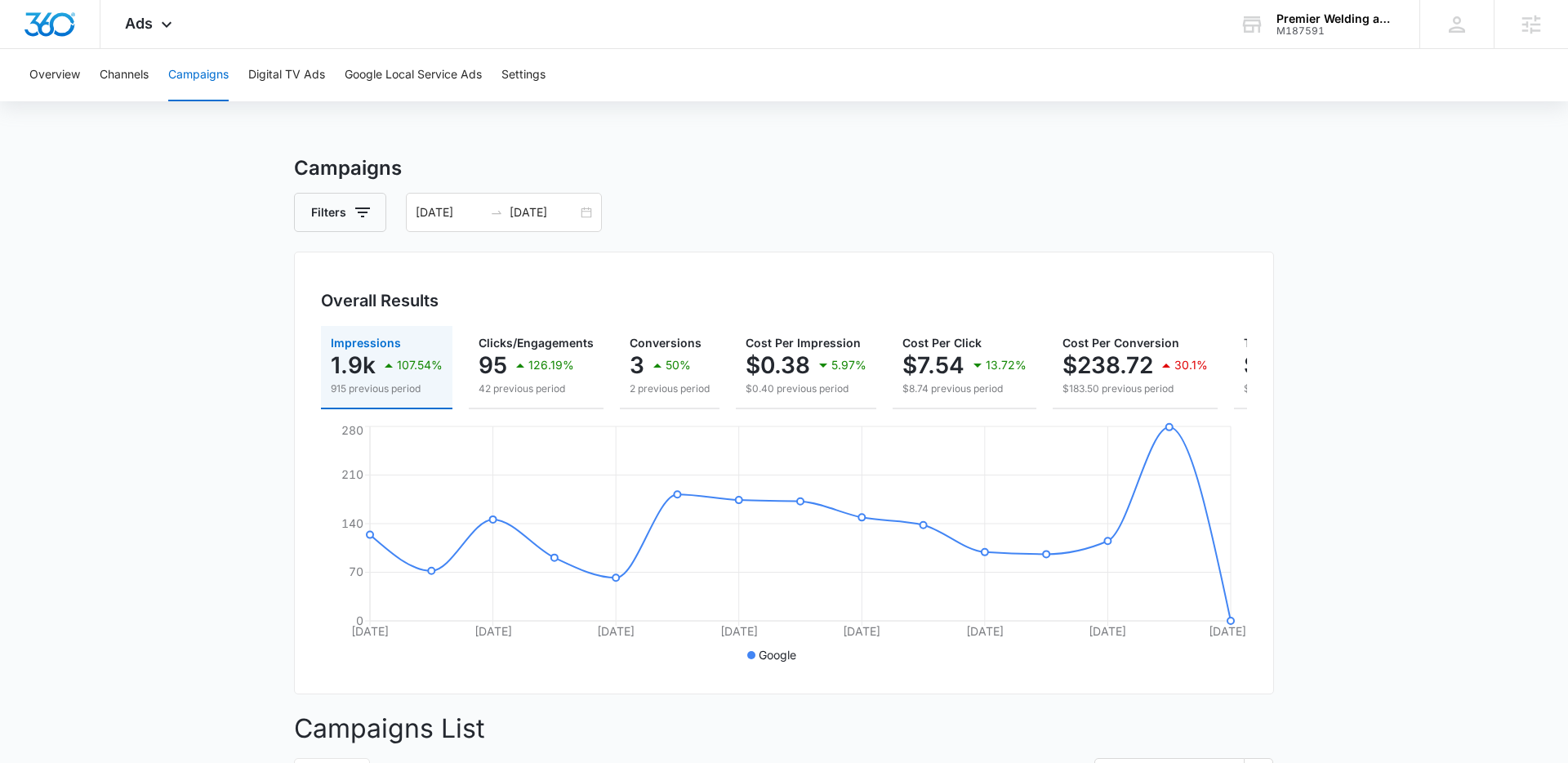
click at [187, 377] on main "Campaigns Filters 07/30/2025 08/13/2025 Overall Results Impressions 1.9k 107.54…" at bounding box center [784, 659] width 1568 height 1011
click at [58, 67] on button "Overview" at bounding box center [55, 74] width 51 height 52
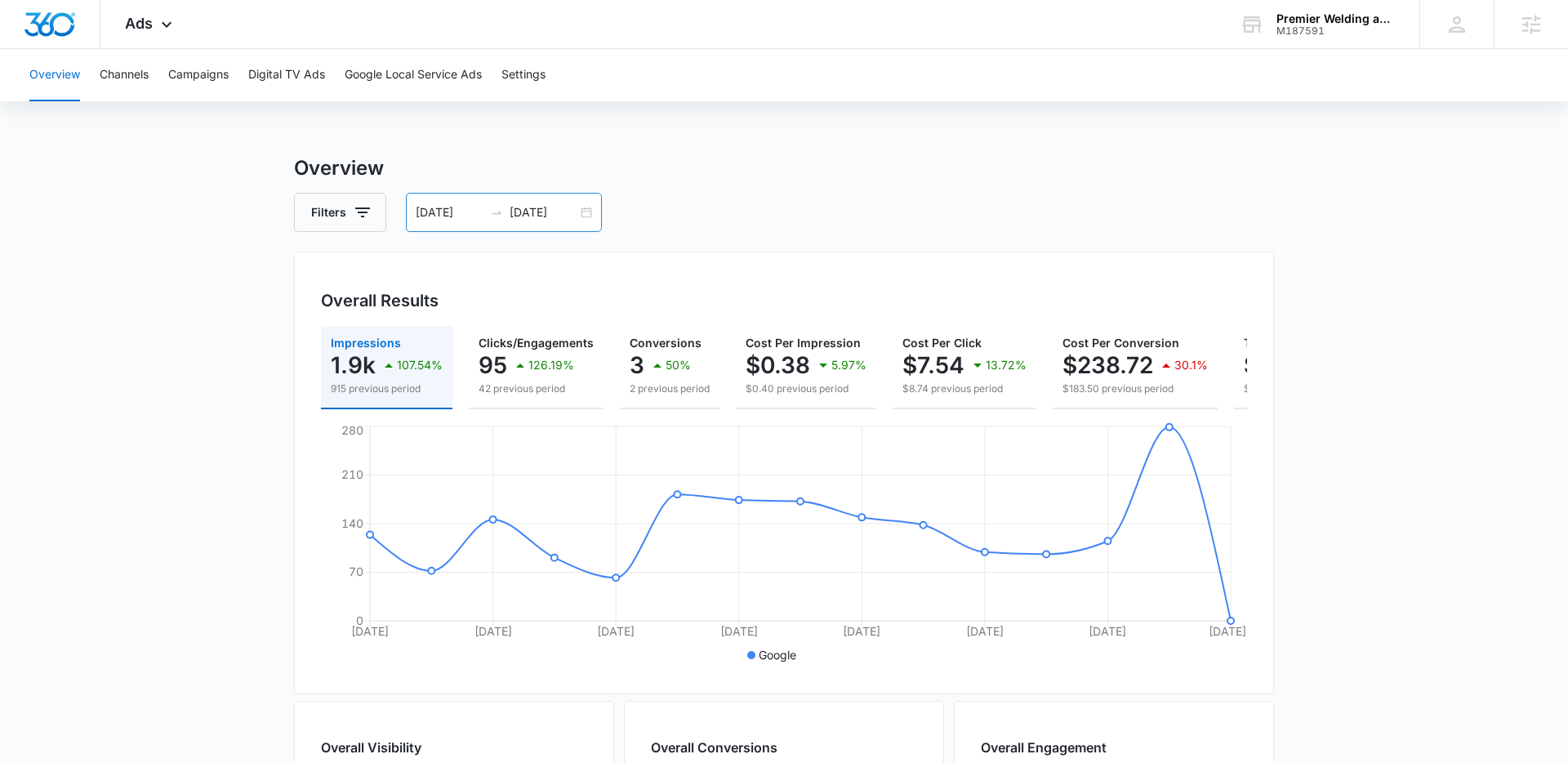
click at [589, 212] on div "07/30/2025 08/13/2025" at bounding box center [504, 212] width 196 height 39
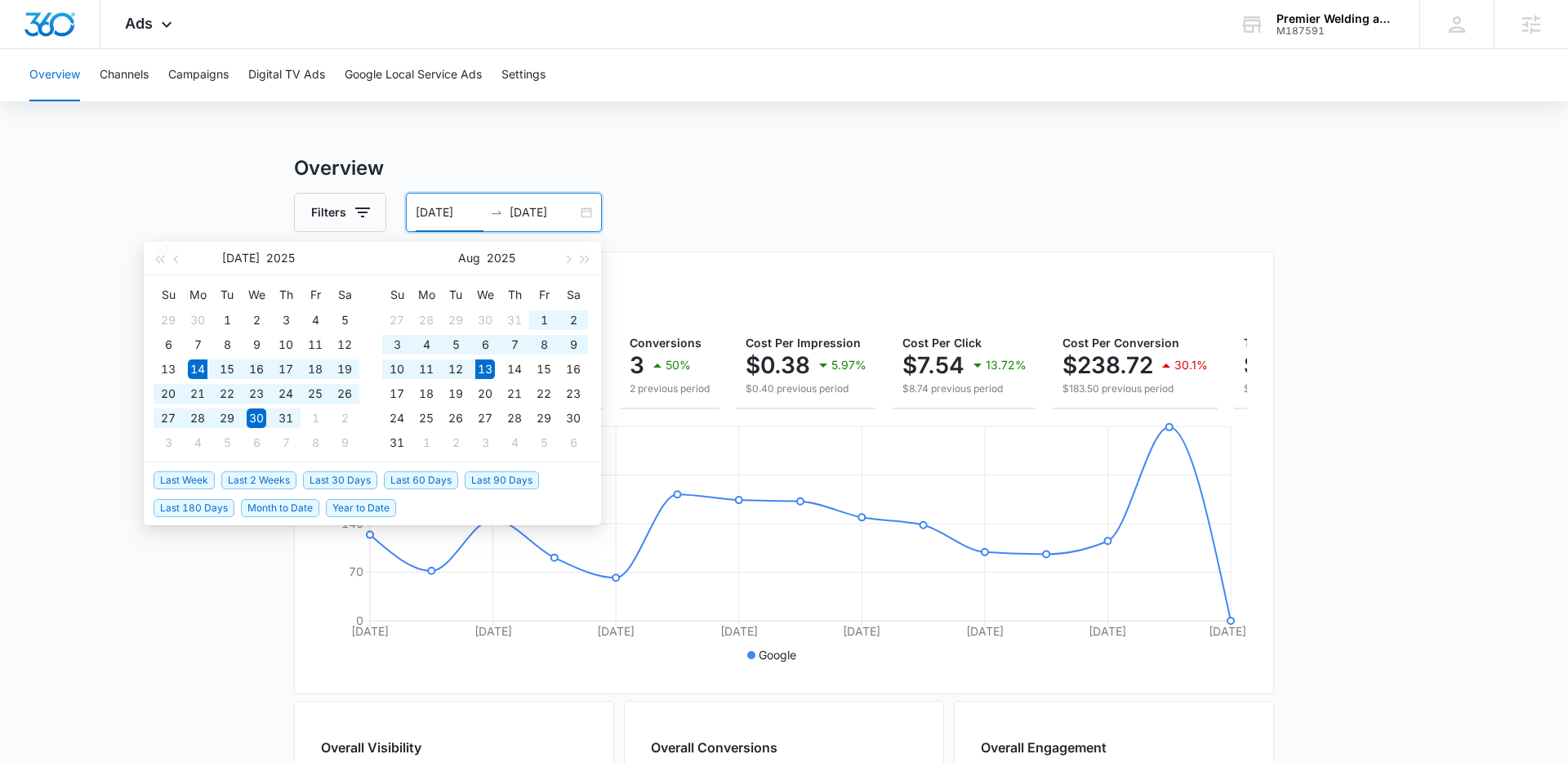
click at [314, 477] on span "Last 30 Days" at bounding box center [340, 480] width 74 height 18
type input "[DATE]"
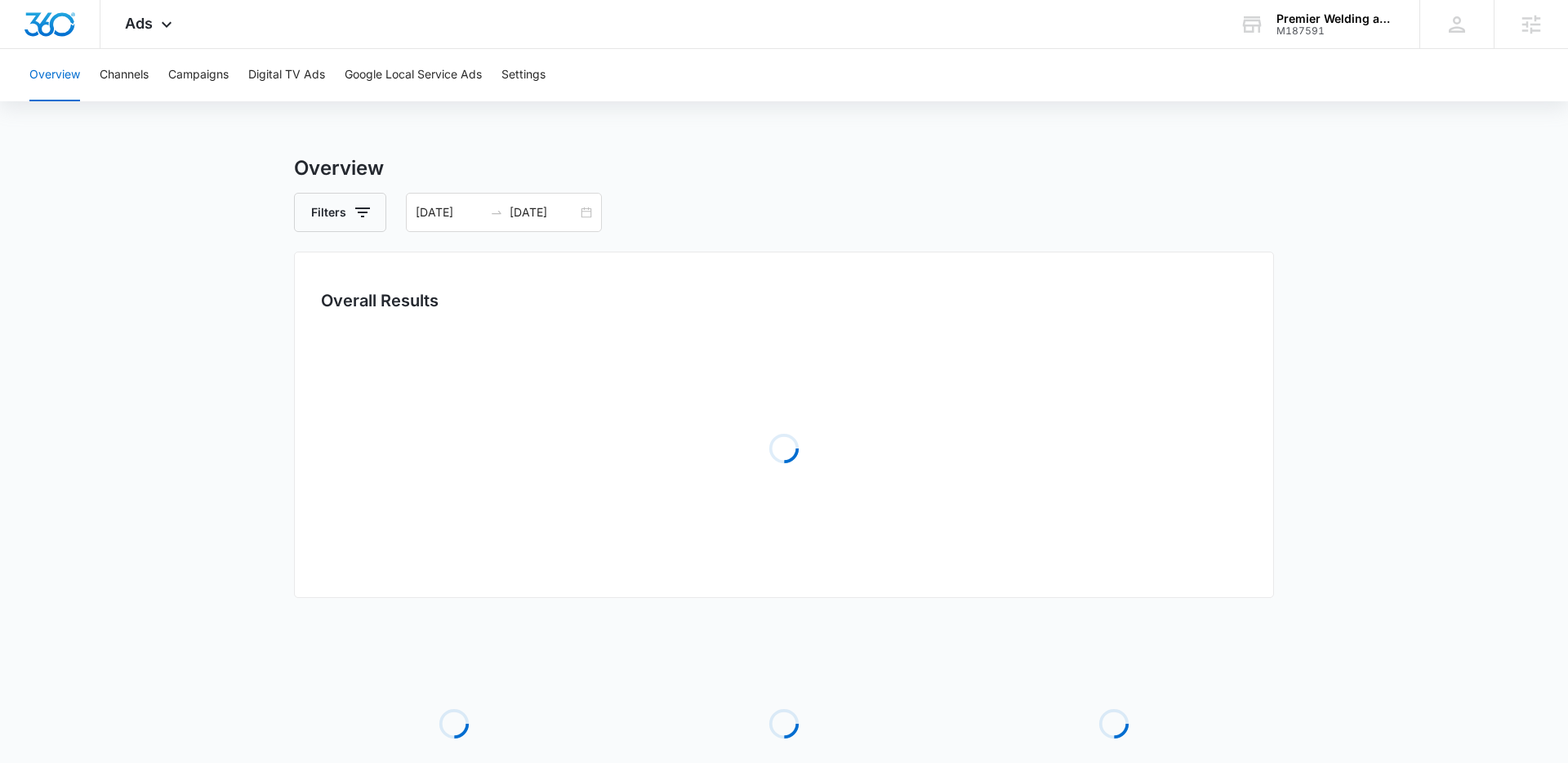
click at [205, 513] on main "Overview Filters [DATE] [DATE] Overall Results Loading Loading Loading Loading …" at bounding box center [784, 529] width 1568 height 751
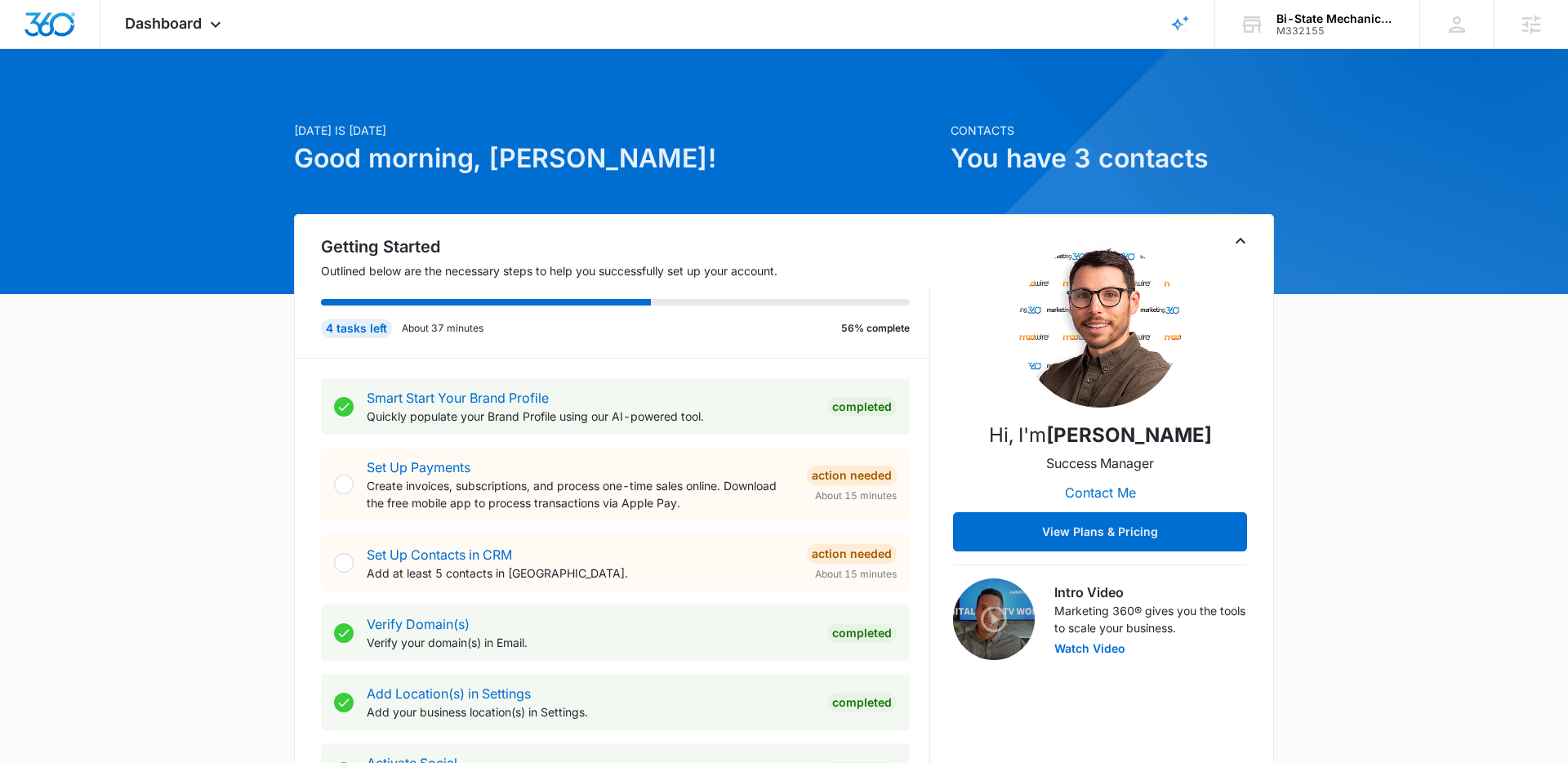
click at [201, 32] on div "Dashboard Apps Reputation Websites Forms CRM Email Social Payments POS Content …" at bounding box center [175, 23] width 150 height 48
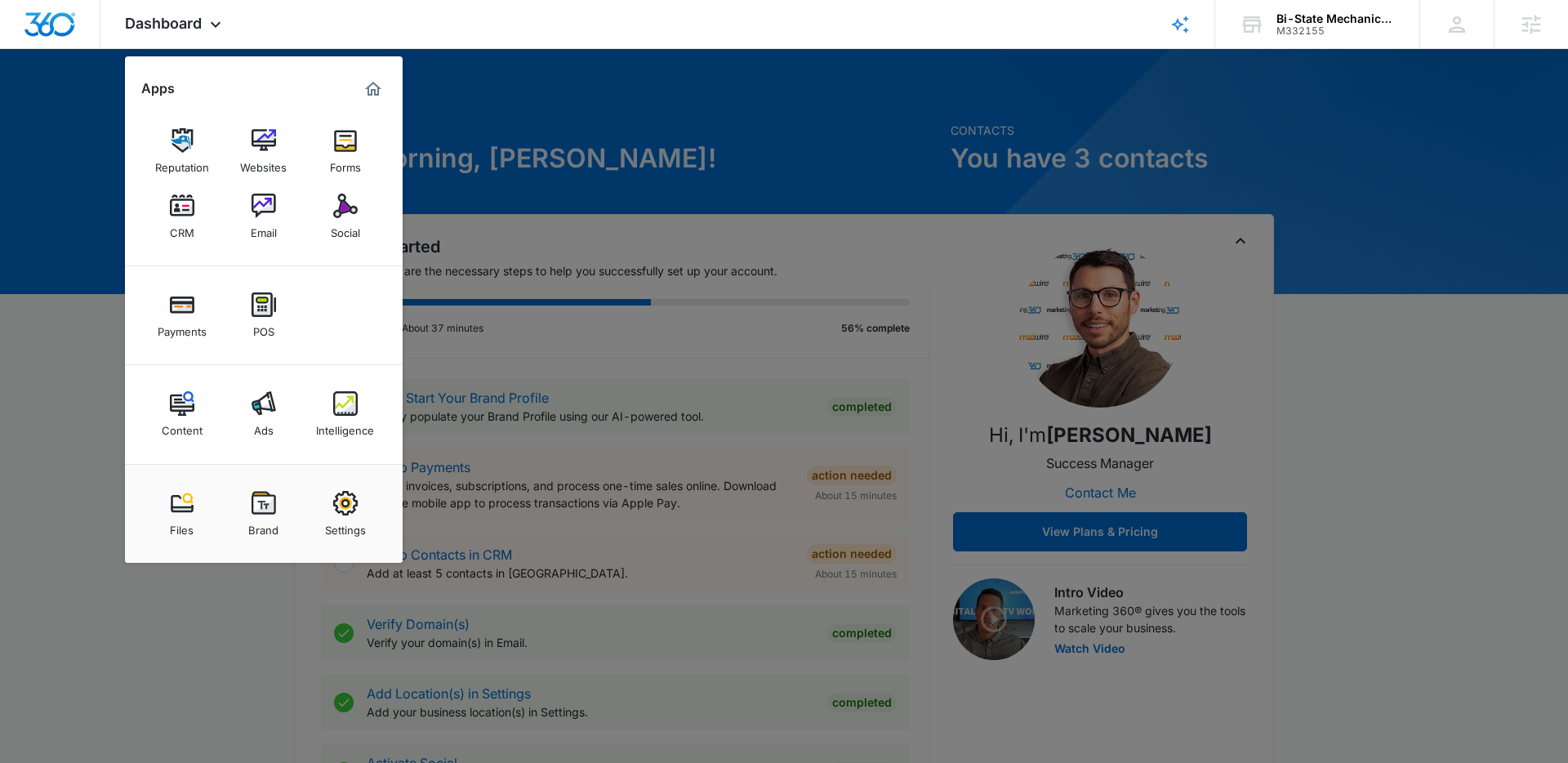
click at [260, 419] on div "Ads" at bounding box center [264, 426] width 20 height 22
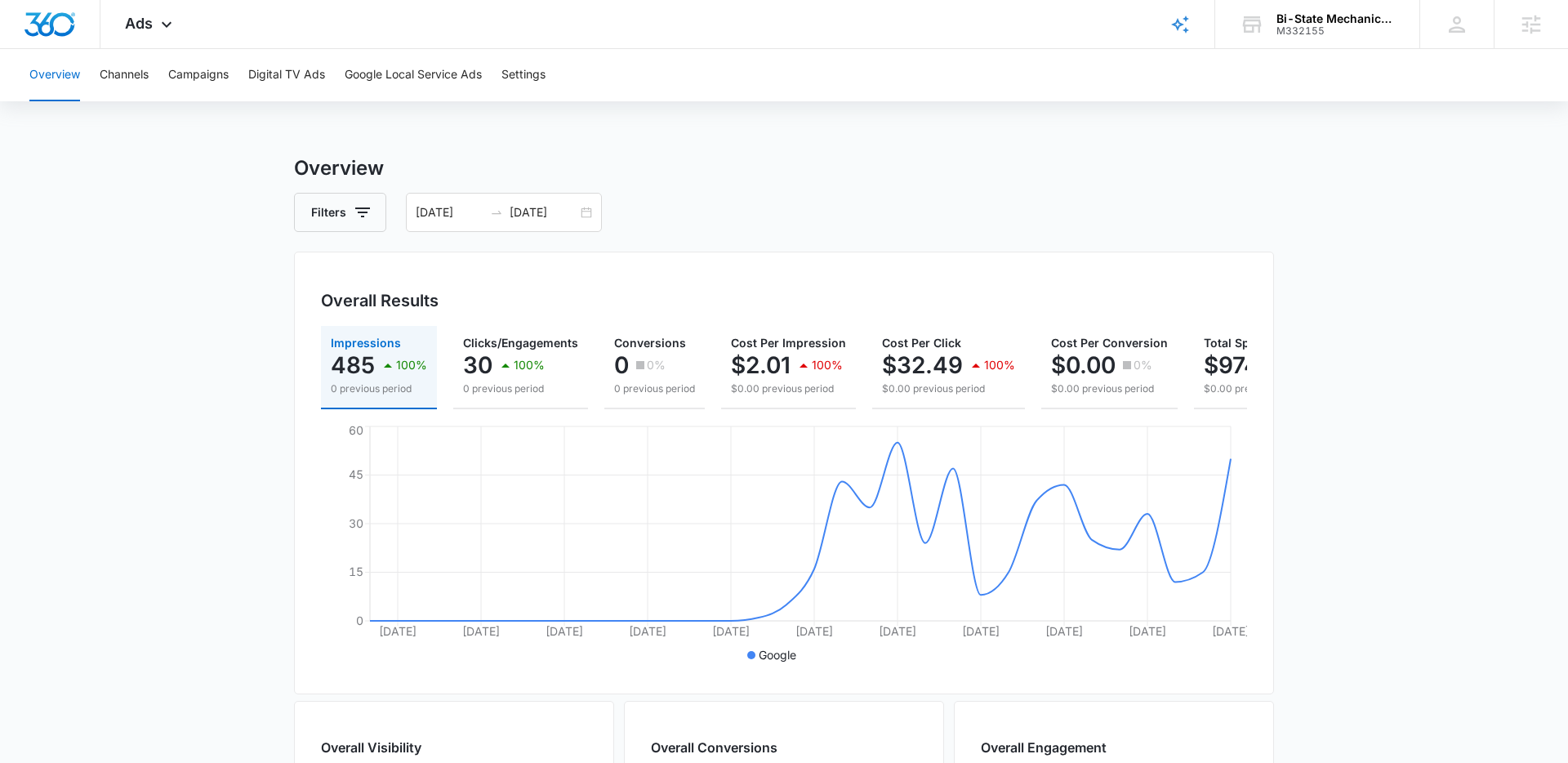
drag, startPoint x: 160, startPoint y: 27, endPoint x: 172, endPoint y: 52, distance: 27.7
click at [160, 27] on icon at bounding box center [166, 24] width 20 height 20
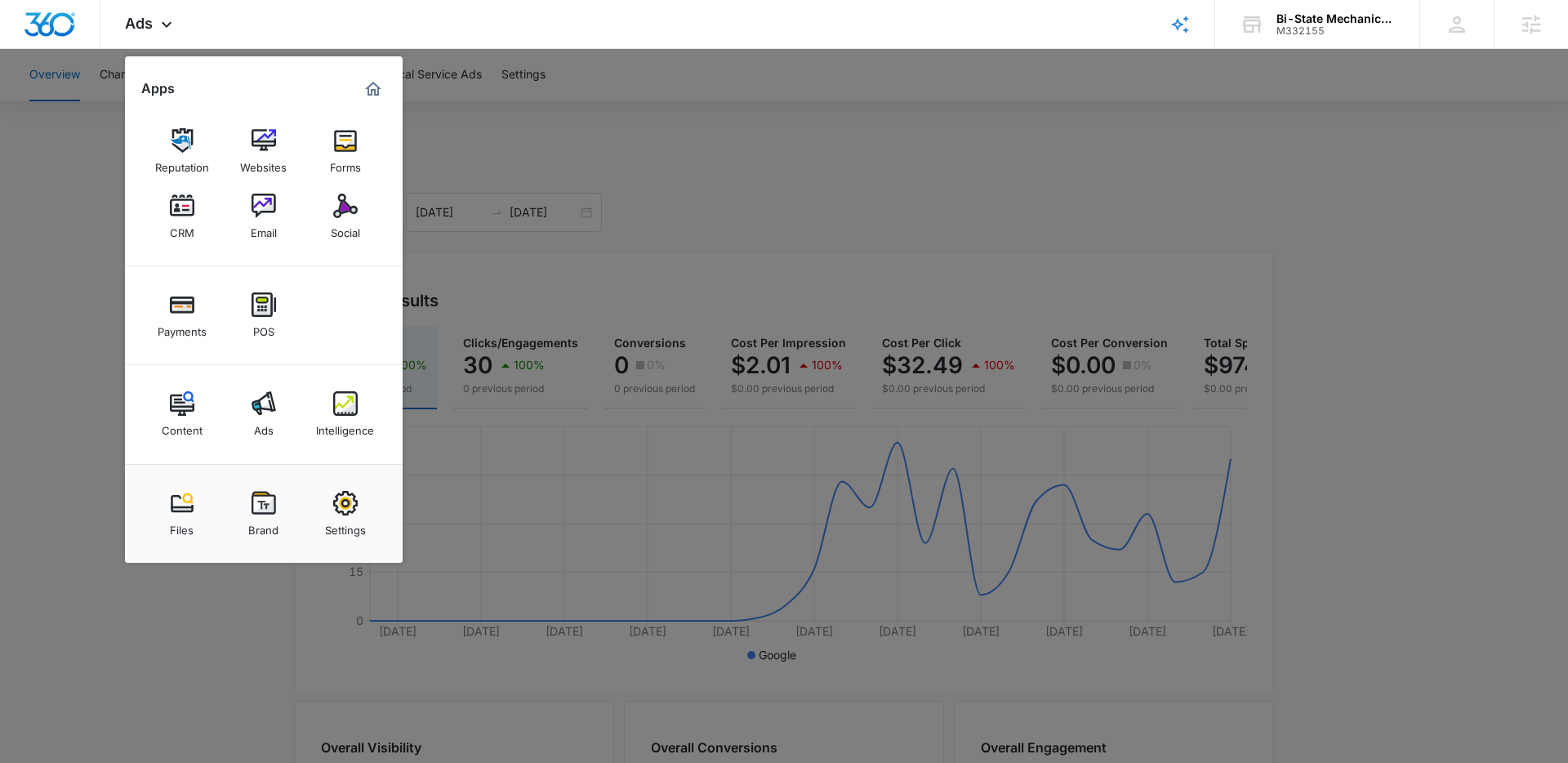
click at [623, 152] on div at bounding box center [784, 382] width 1568 height 763
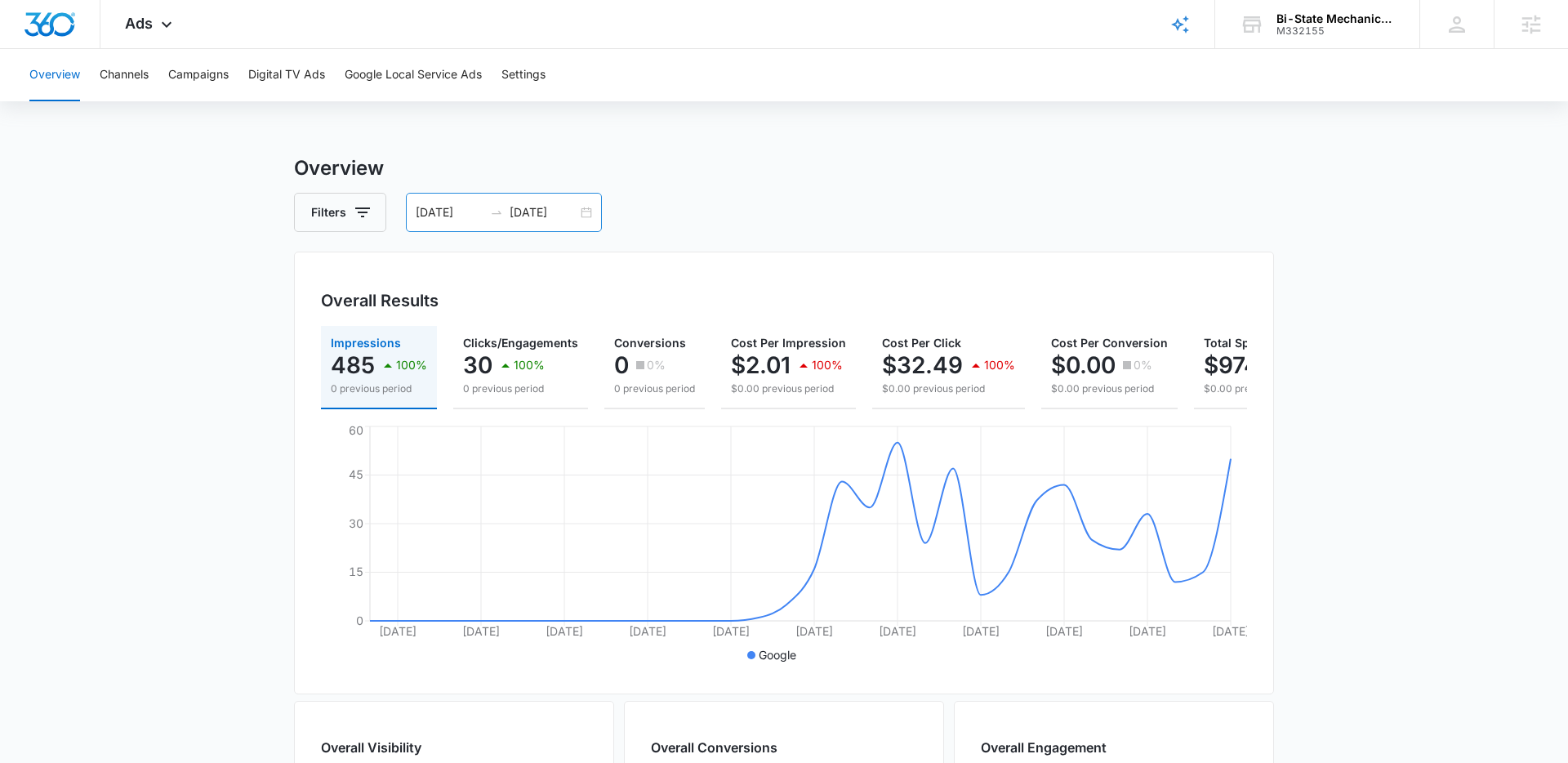
click at [586, 214] on div "07/04/2025 08/04/2025" at bounding box center [504, 212] width 196 height 39
click at [199, 202] on main "Overview Filters 07/04/2025 08/04/2025 Overall Results Impressions 485 100% 0 p…" at bounding box center [784, 740] width 1568 height 1173
click at [584, 208] on div "07/04/2025 08/04/2025" at bounding box center [504, 212] width 196 height 39
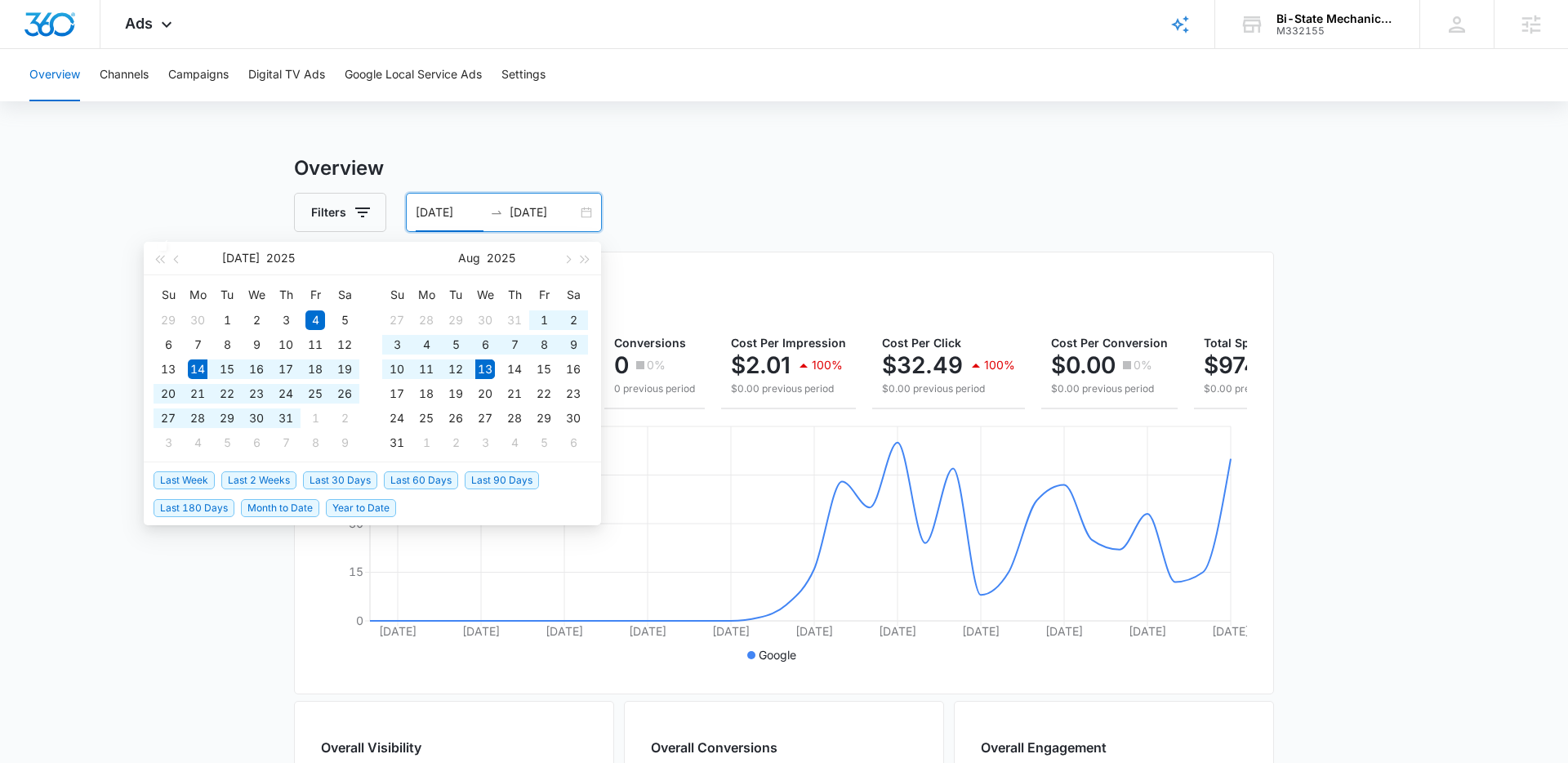
click at [325, 478] on span "Last 30 Days" at bounding box center [340, 480] width 74 height 18
type input "07/14/2025"
type input "08/13/2025"
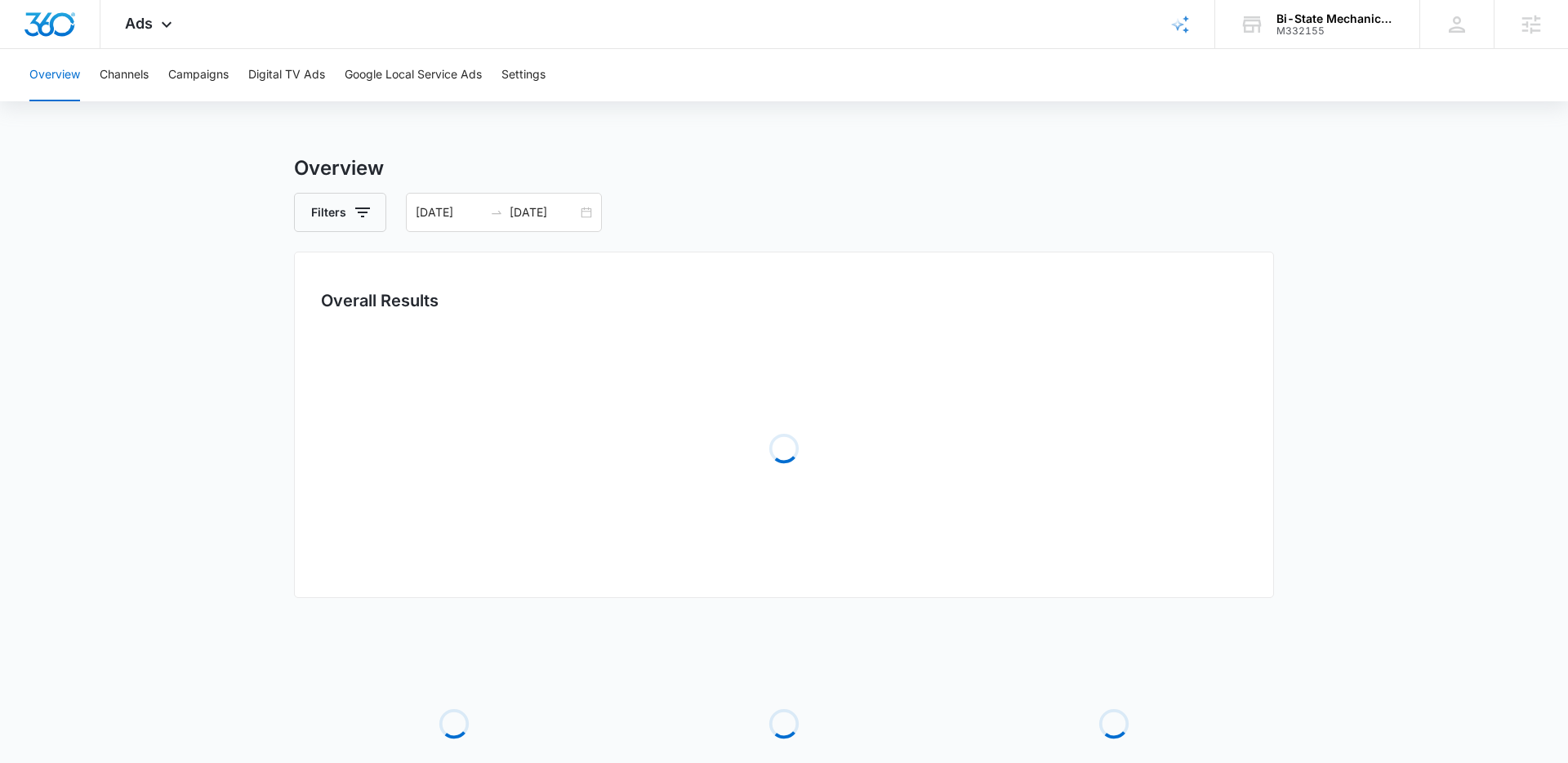
click at [171, 219] on main "Overview Filters 07/14/2025 08/13/2025 Overall Results Loading Loading Loading …" at bounding box center [784, 529] width 1568 height 751
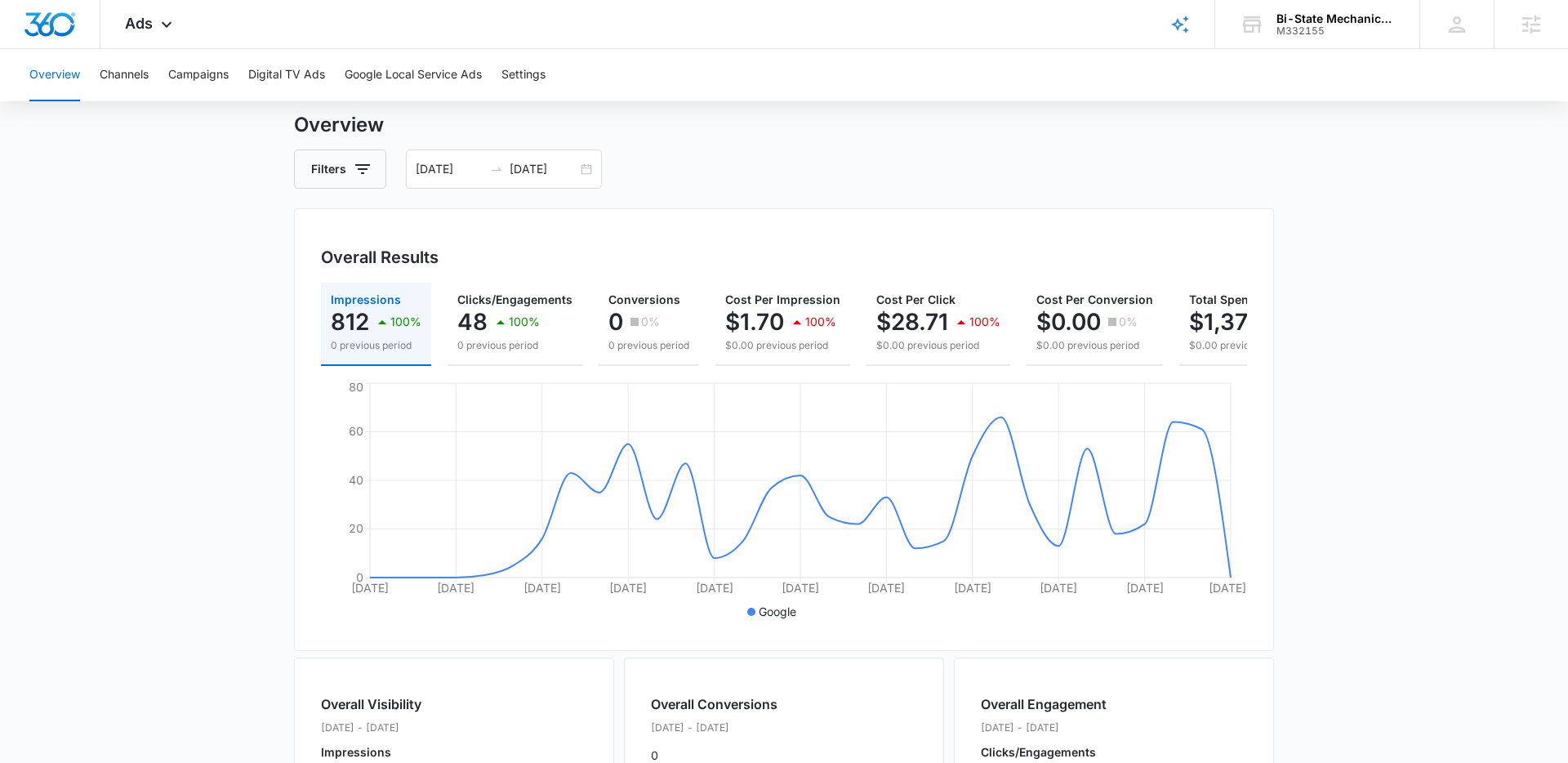
scroll to position [46, 0]
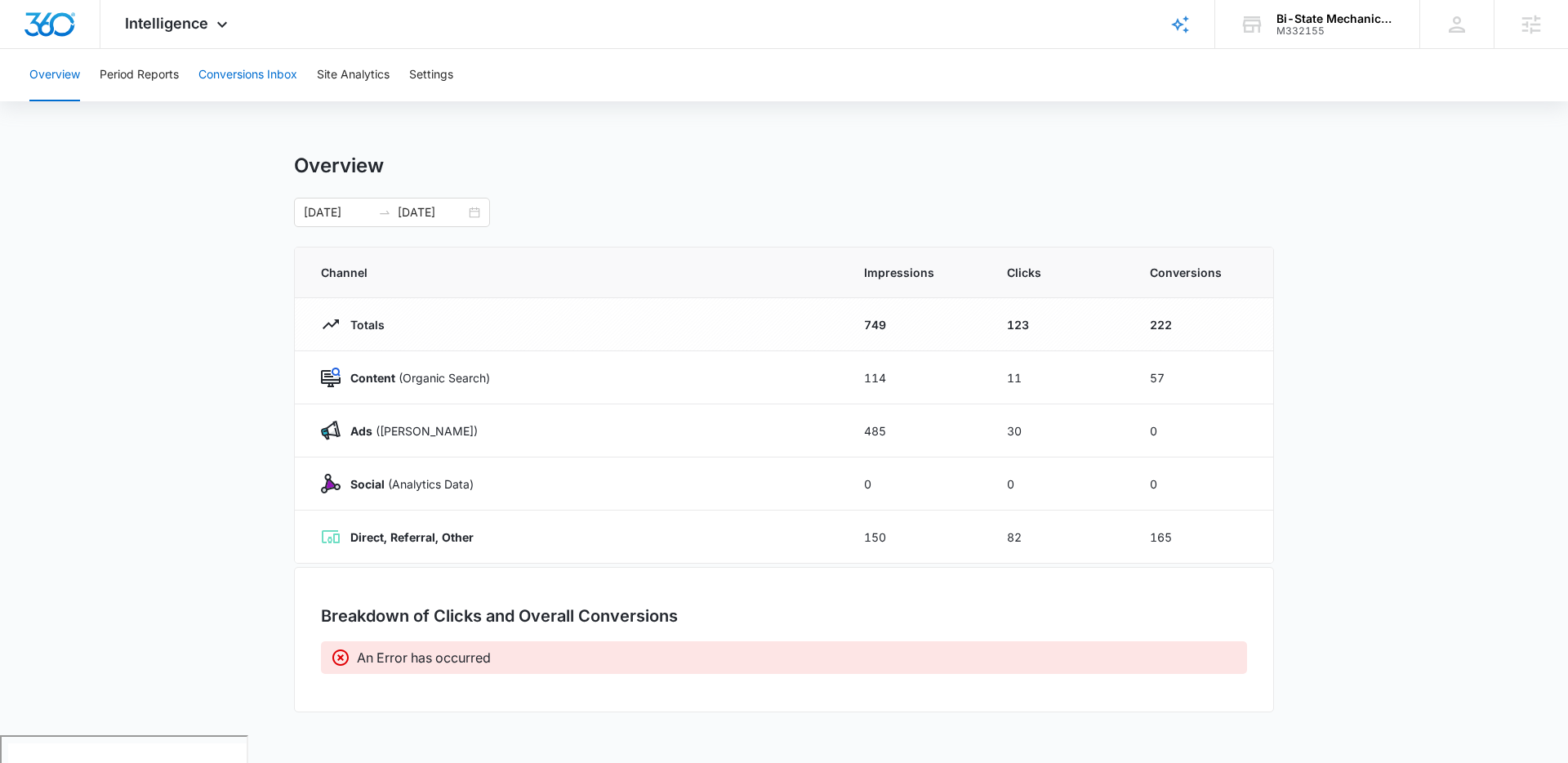
click at [213, 79] on button "Conversions Inbox" at bounding box center [247, 74] width 99 height 52
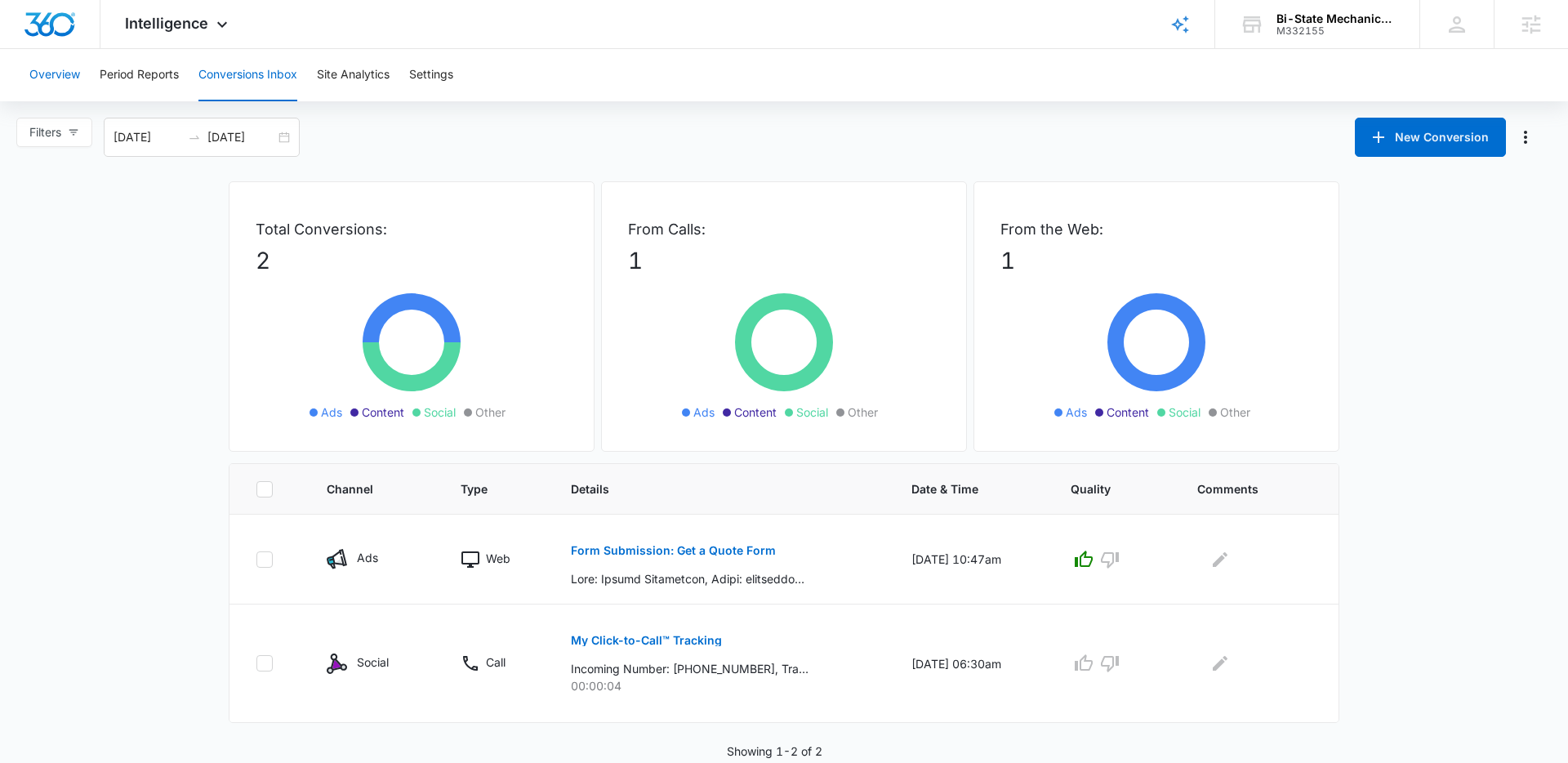
click at [54, 76] on button "Overview" at bounding box center [55, 74] width 51 height 52
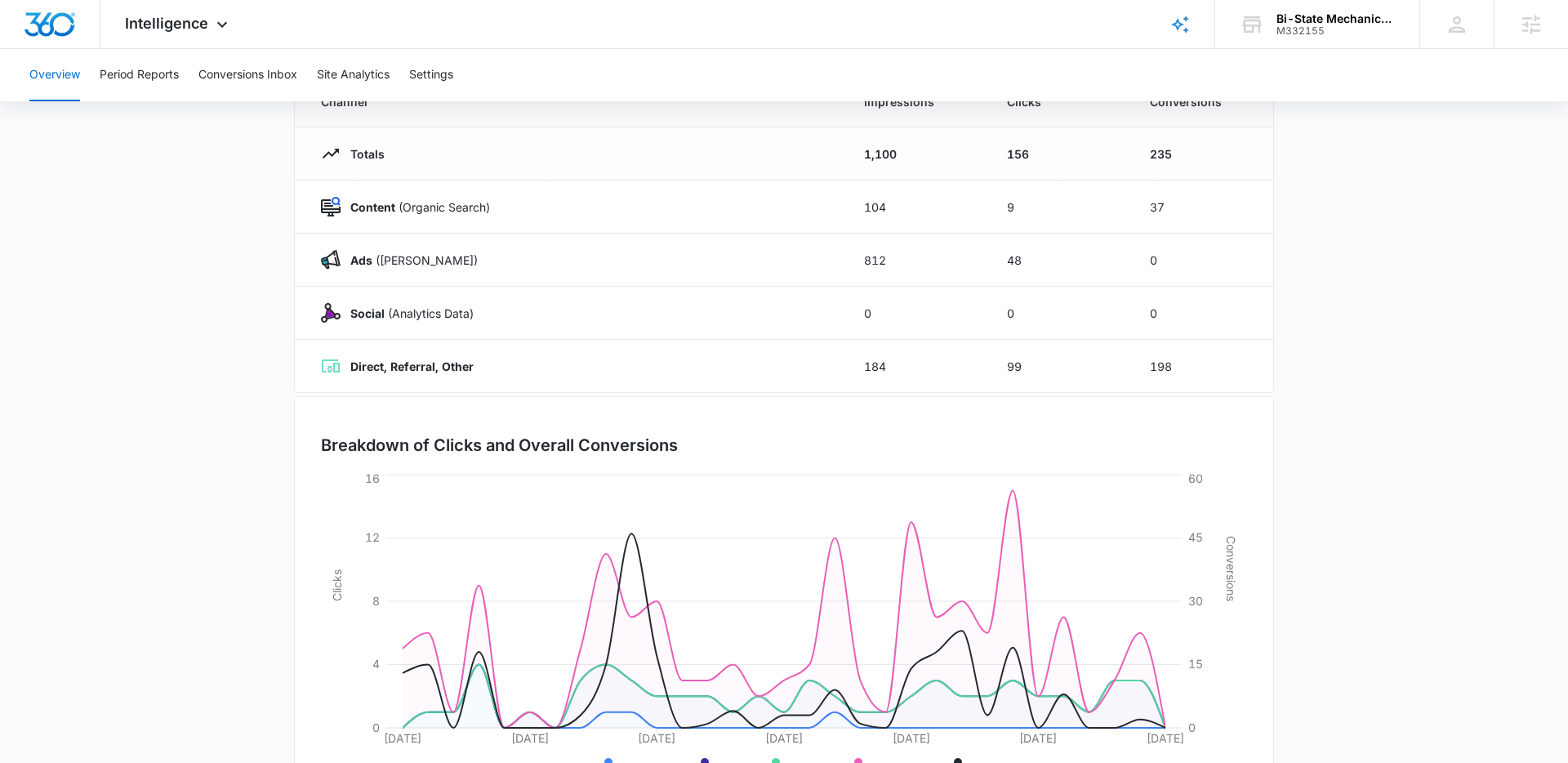
scroll to position [160, 0]
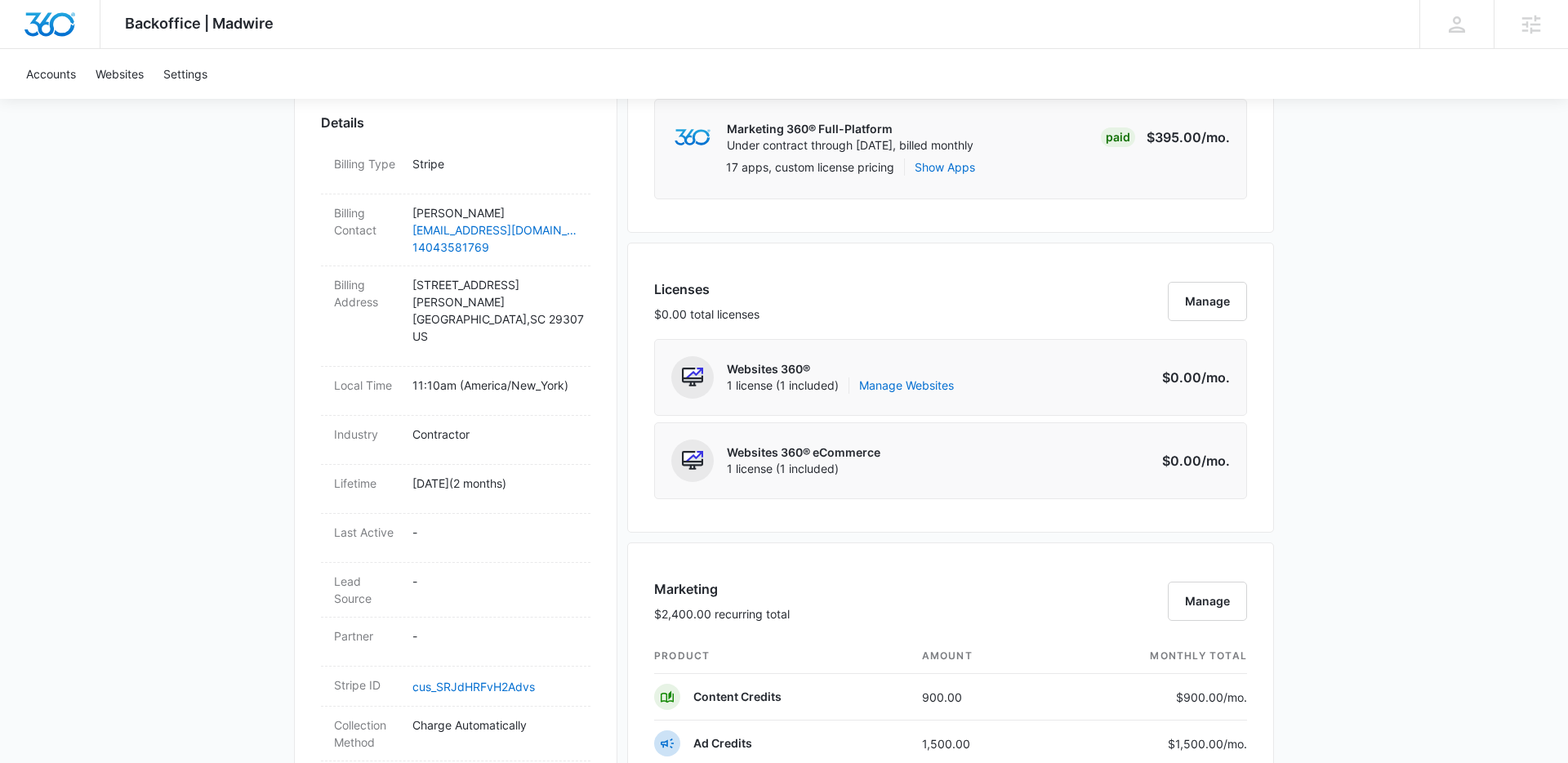
scroll to position [505, 0]
